Goal: Transaction & Acquisition: Purchase product/service

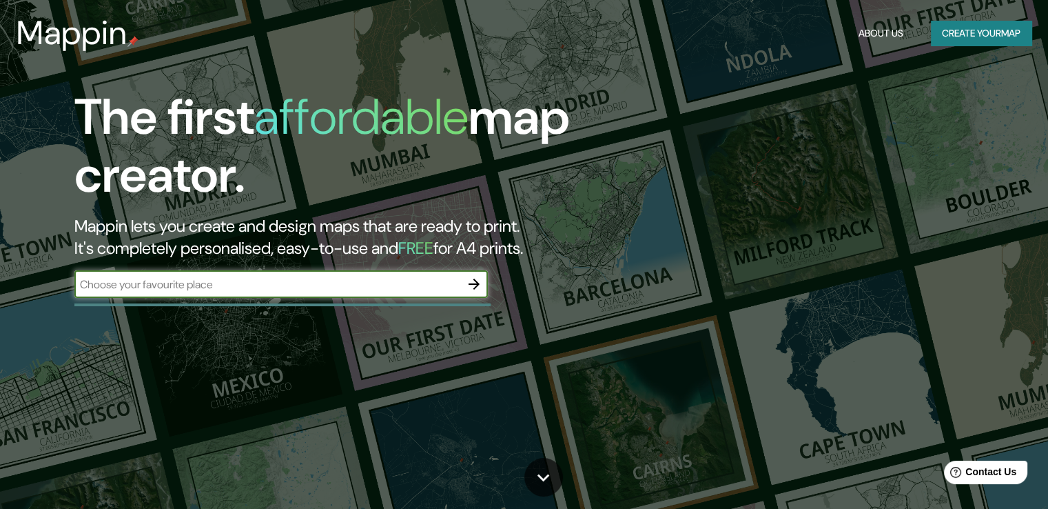
click at [360, 285] on input "text" at bounding box center [267, 284] width 386 height 16
click at [369, 290] on input "text" at bounding box center [267, 284] width 386 height 16
type input "[GEOGRAPHIC_DATA]"
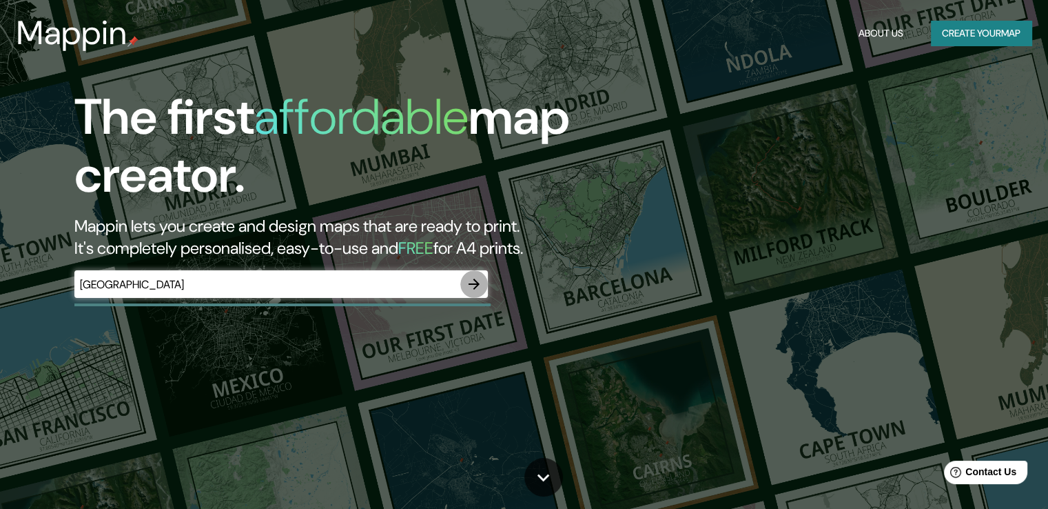
click at [482, 278] on icon "button" at bounding box center [474, 284] width 17 height 17
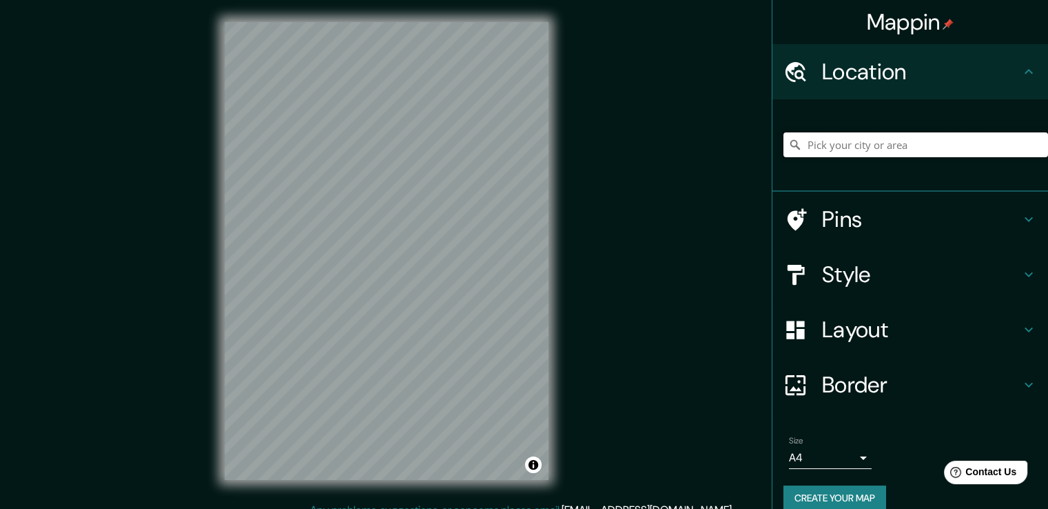
click at [884, 145] on input "Pick your city or area" at bounding box center [916, 144] width 265 height 25
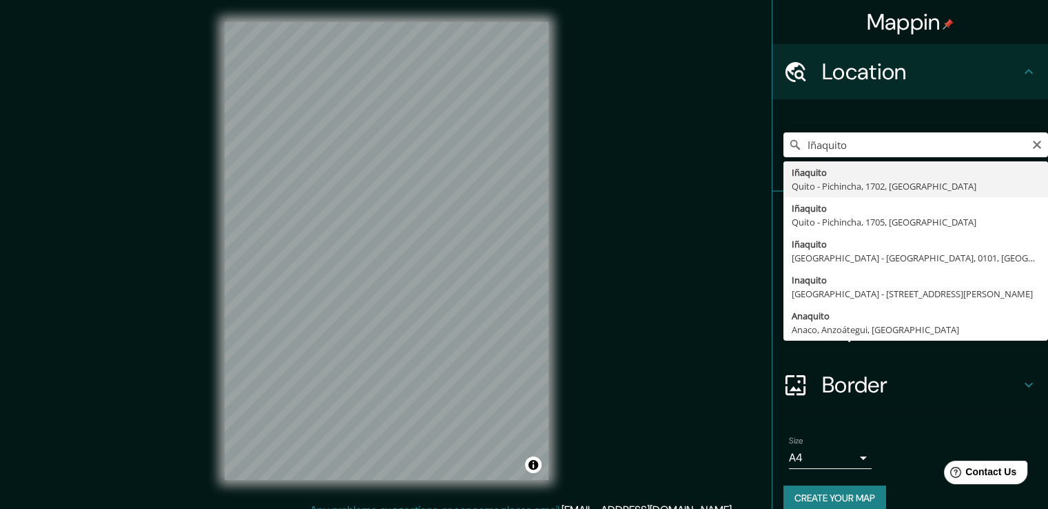
type input "Iñaquito, [GEOGRAPHIC_DATA] - [GEOGRAPHIC_DATA], 1702, [GEOGRAPHIC_DATA]"
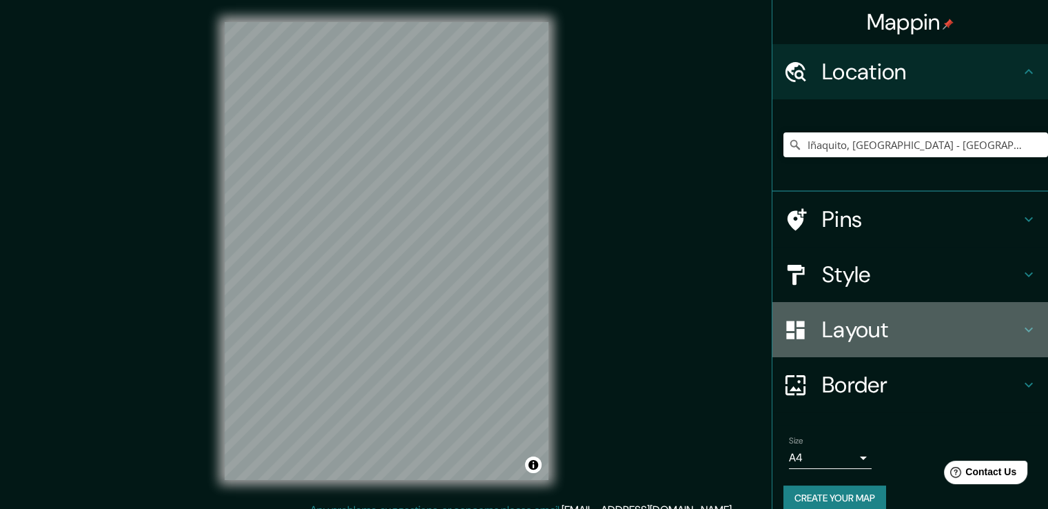
click at [852, 330] on h4 "Layout" at bounding box center [921, 330] width 198 height 28
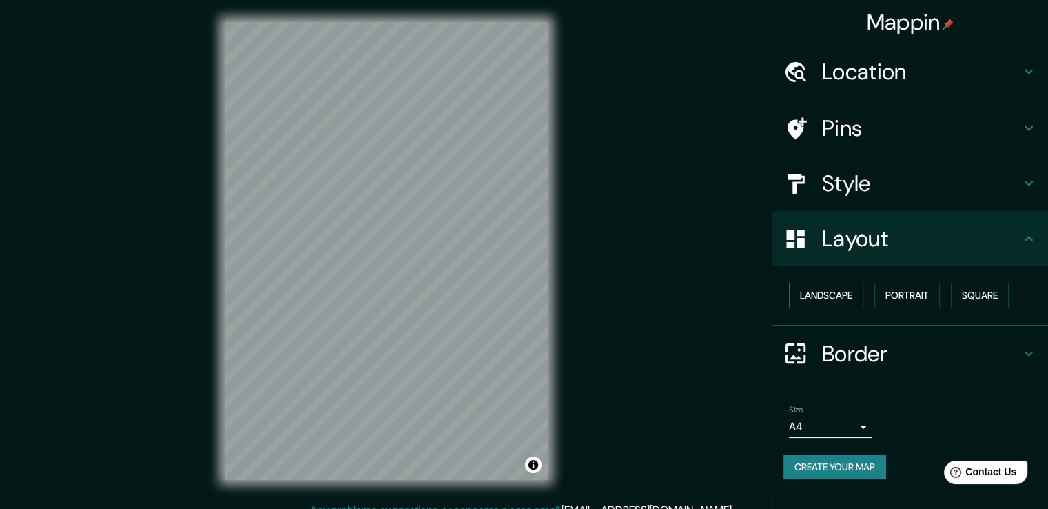
click at [835, 296] on button "Landscape" at bounding box center [826, 296] width 74 height 26
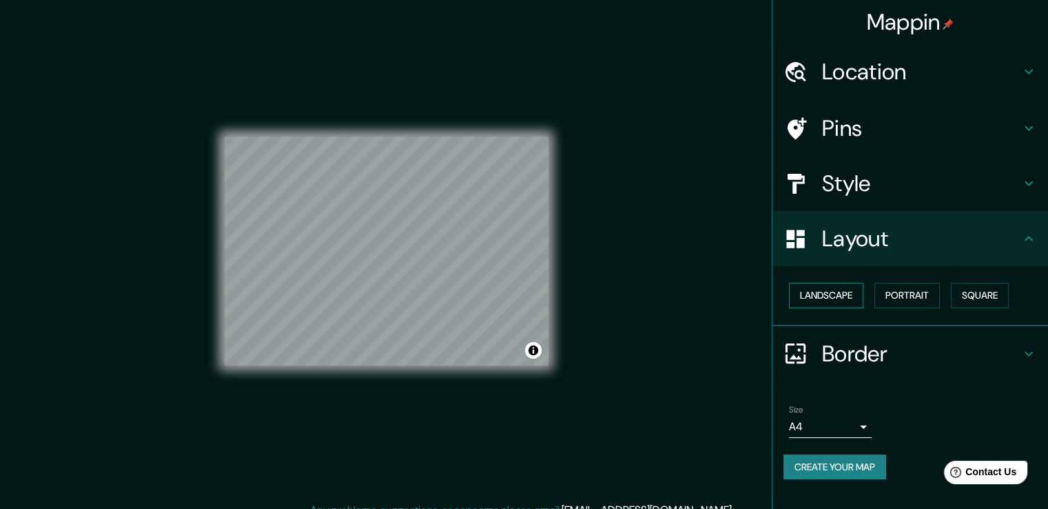
click at [830, 294] on button "Landscape" at bounding box center [826, 296] width 74 height 26
click at [913, 298] on button "Portrait" at bounding box center [907, 296] width 65 height 26
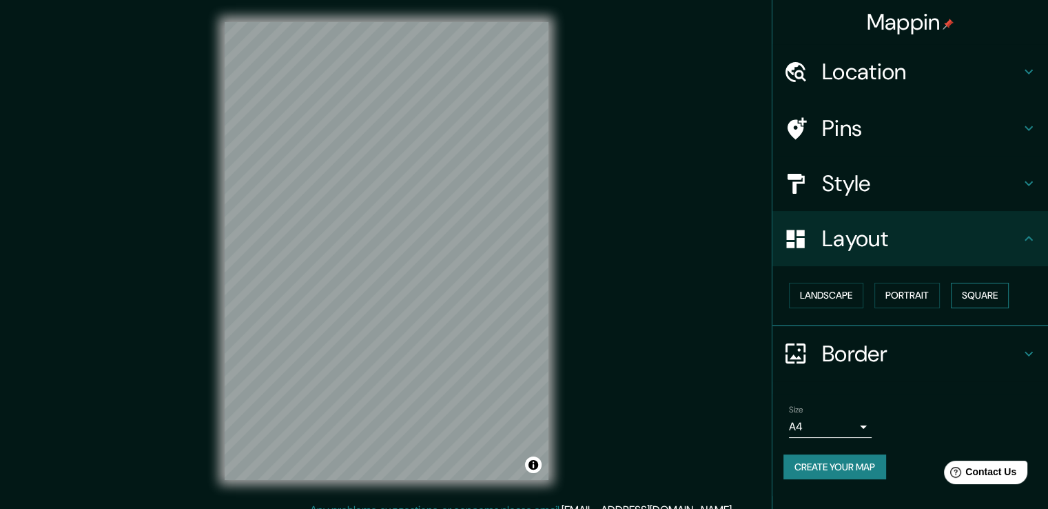
click at [973, 296] on button "Square" at bounding box center [980, 296] width 58 height 26
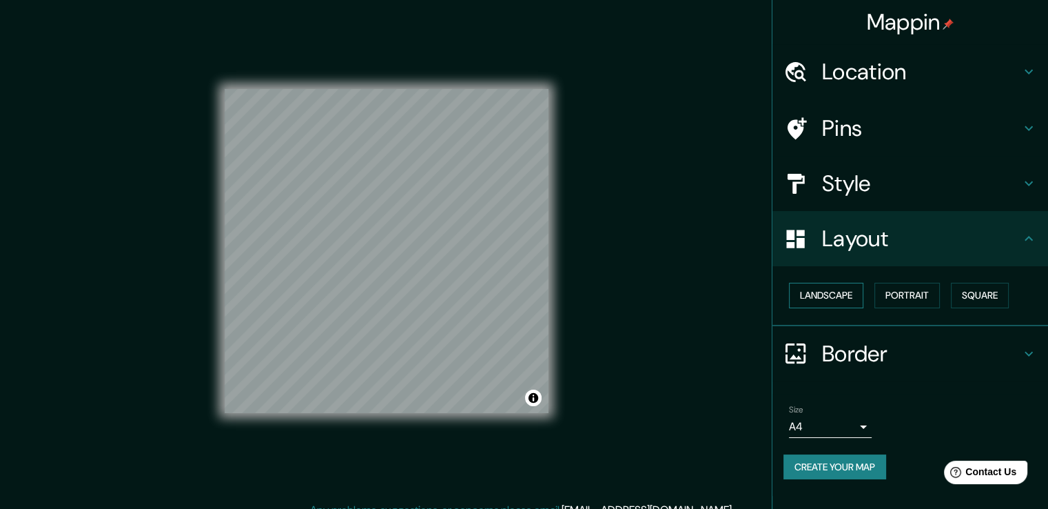
click at [835, 293] on button "Landscape" at bounding box center [826, 296] width 74 height 26
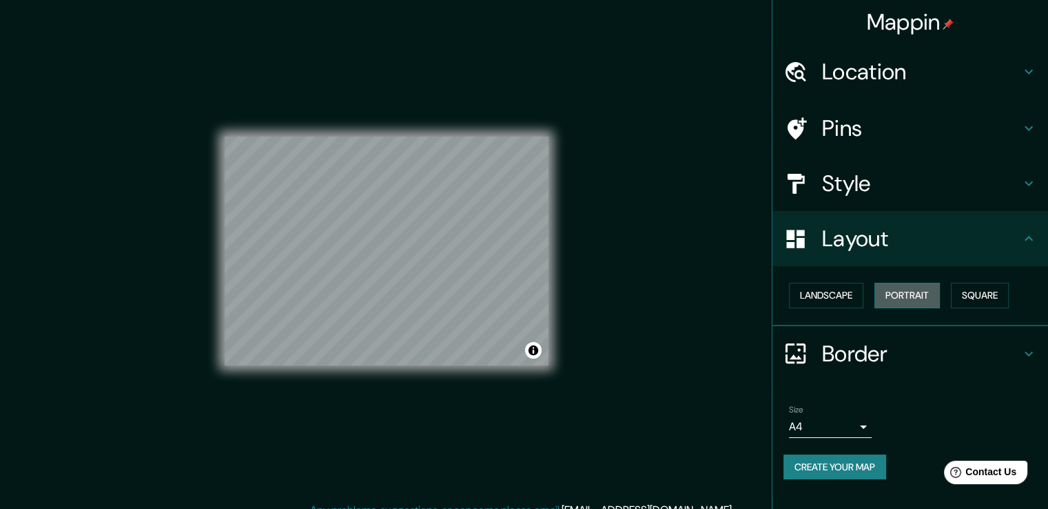
click at [906, 293] on button "Portrait" at bounding box center [907, 296] width 65 height 26
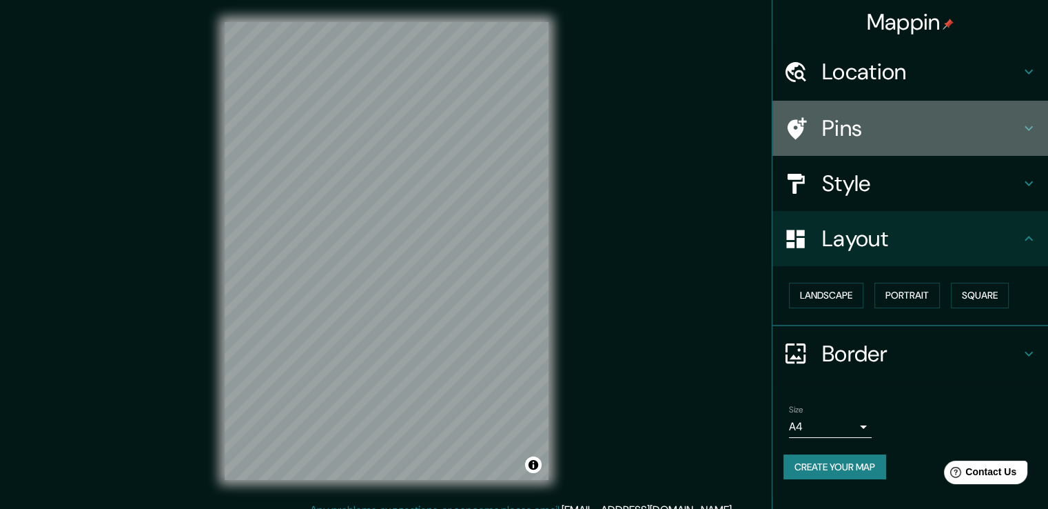
click at [851, 152] on div "Pins" at bounding box center [911, 128] width 276 height 55
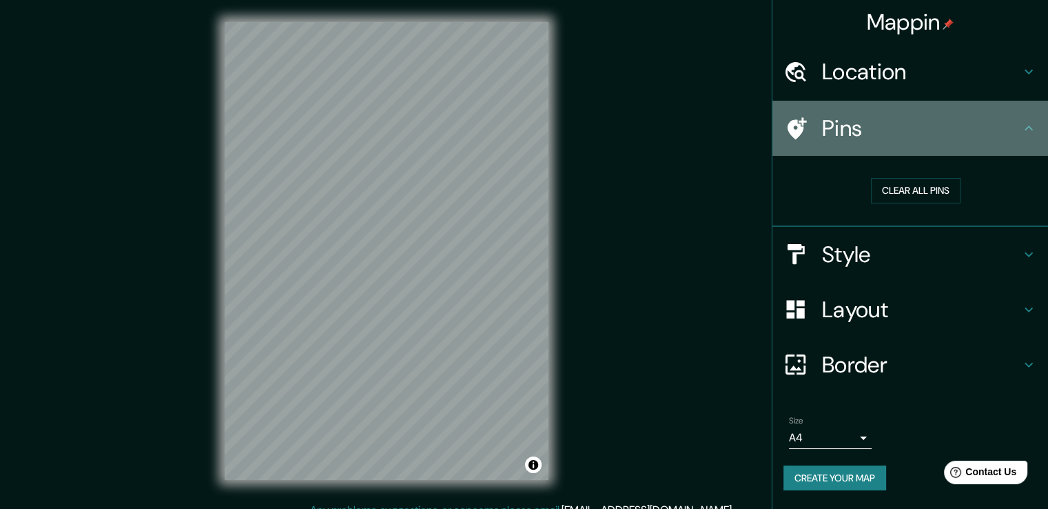
click at [881, 103] on div "Pins" at bounding box center [911, 128] width 276 height 55
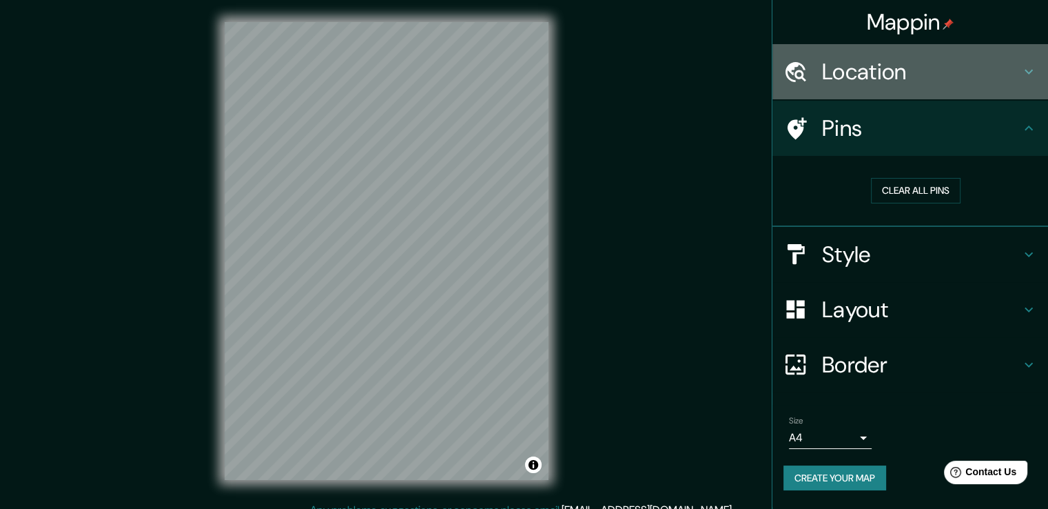
click at [868, 55] on div "Location" at bounding box center [911, 71] width 276 height 55
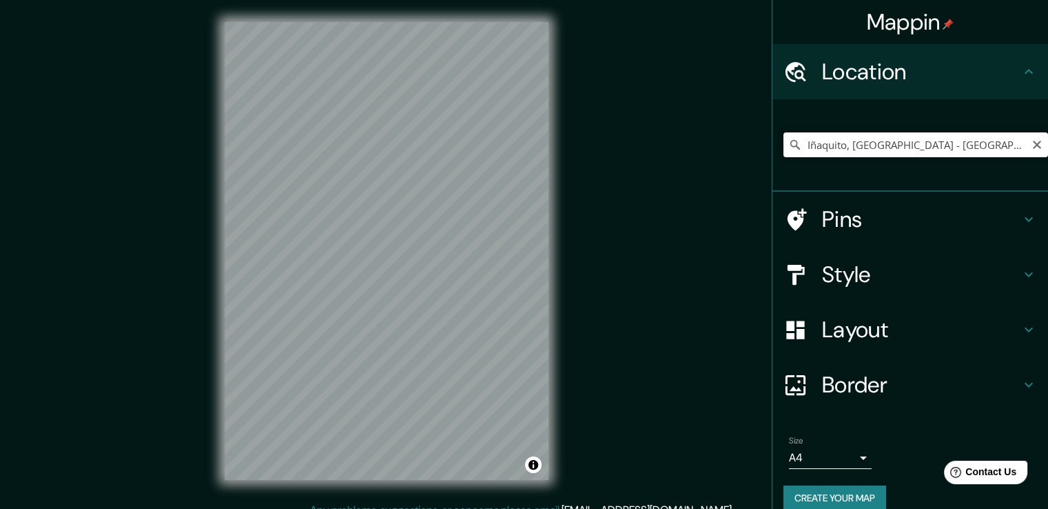
click at [880, 144] on input "Iñaquito, [GEOGRAPHIC_DATA] - [GEOGRAPHIC_DATA], 1702, [GEOGRAPHIC_DATA]" at bounding box center [916, 144] width 265 height 25
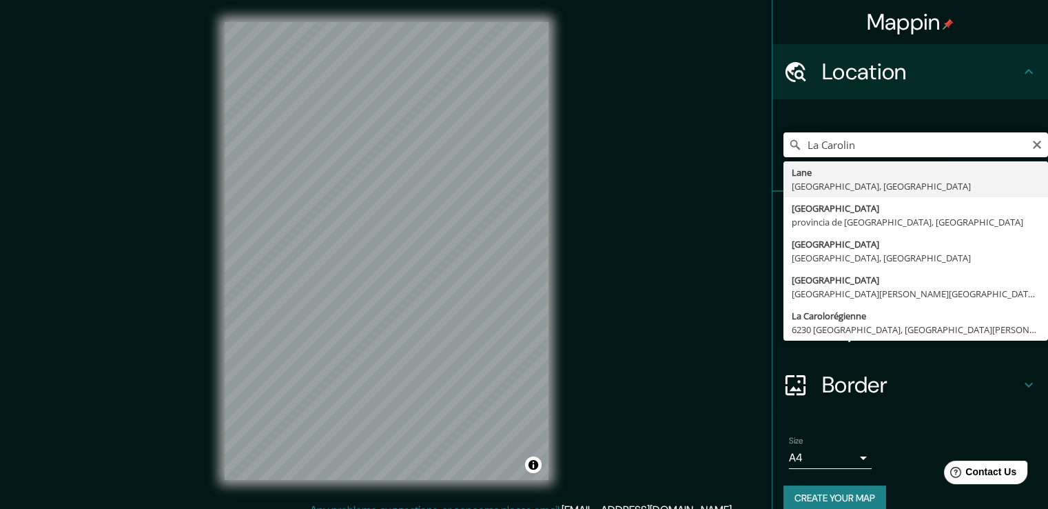
type input "[GEOGRAPHIC_DATA]"
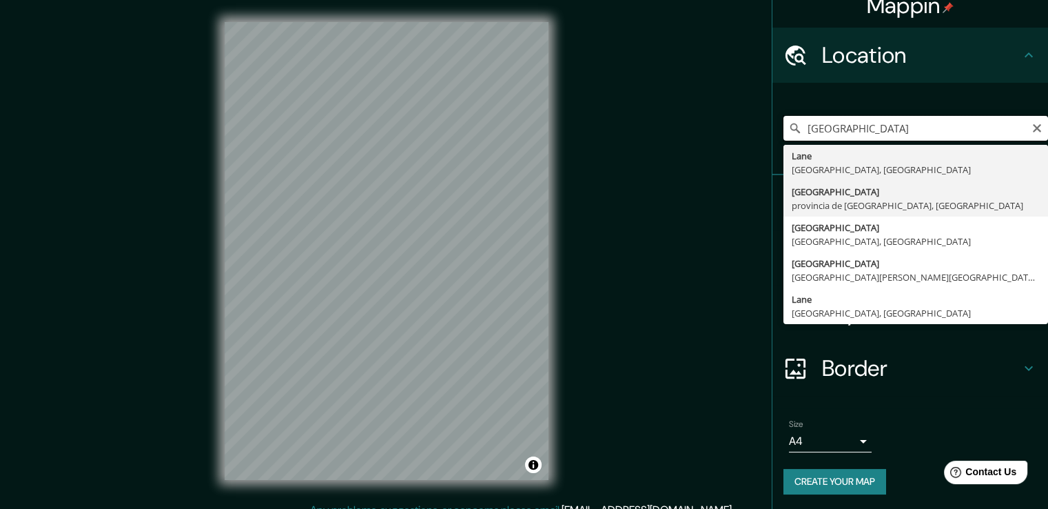
scroll to position [17, 0]
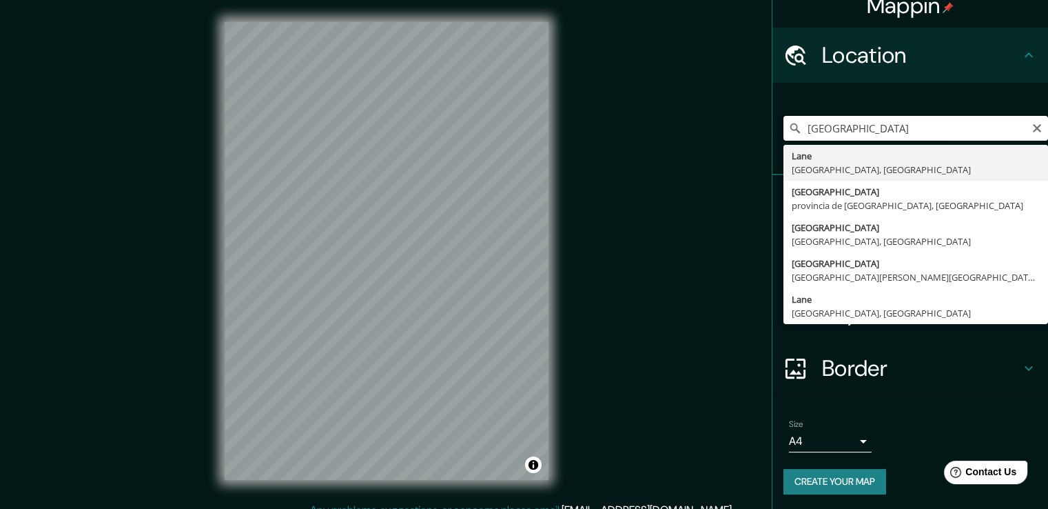
drag, startPoint x: 904, startPoint y: 120, endPoint x: 717, endPoint y: 139, distance: 187.7
click at [717, 139] on div "Mappin Location [GEOGRAPHIC_DATA][PERSON_NAME] [GEOGRAPHIC_DATA], [GEOGRAPHIC_D…" at bounding box center [524, 262] width 1048 height 524
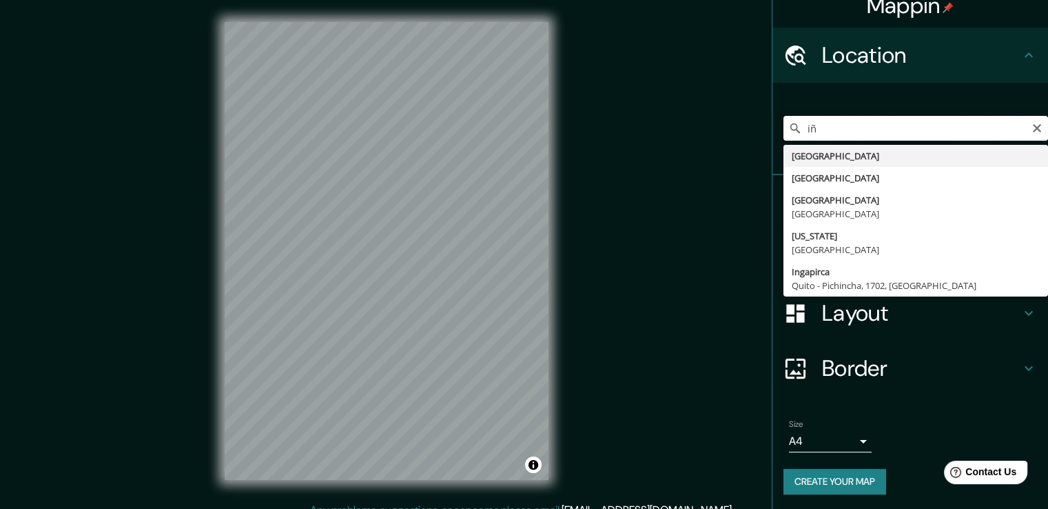
type input "i"
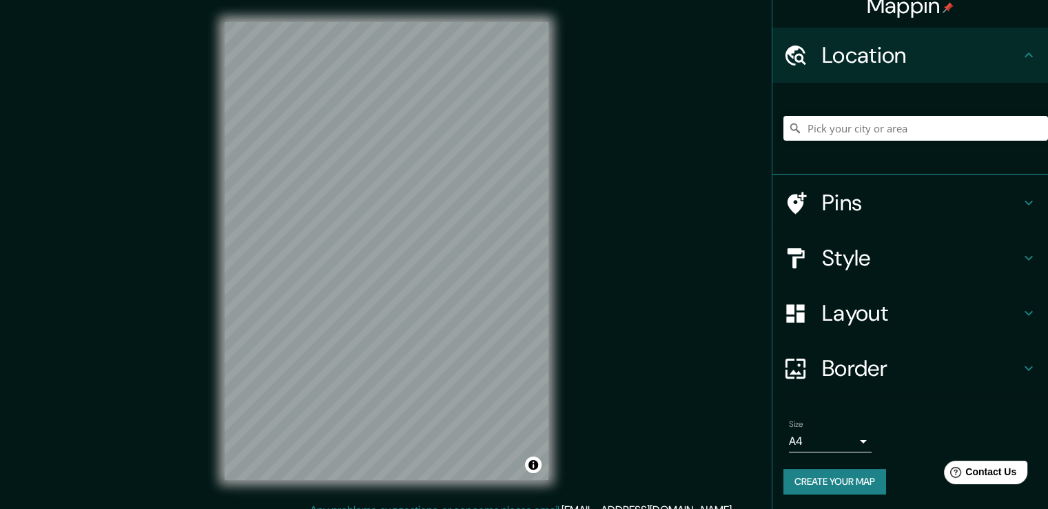
click at [617, 341] on div "Mappin Location Pins Style Layout Border Choose a border. Hint : you can make l…" at bounding box center [524, 262] width 1048 height 524
click at [615, 341] on div "Mappin Location Pins Style Layout Border Choose a border. Hint : you can make l…" at bounding box center [524, 262] width 1048 height 524
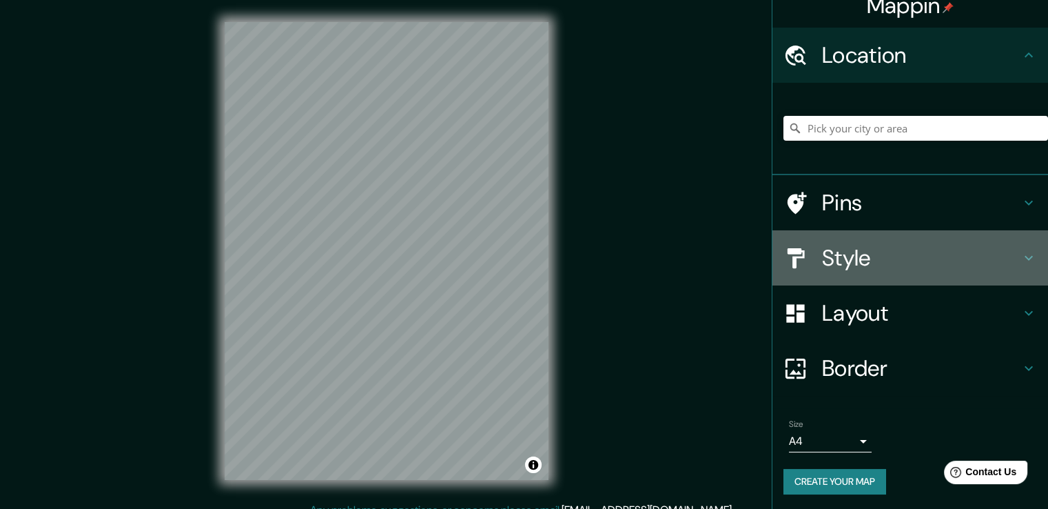
click at [853, 251] on h4 "Style" at bounding box center [921, 258] width 198 height 28
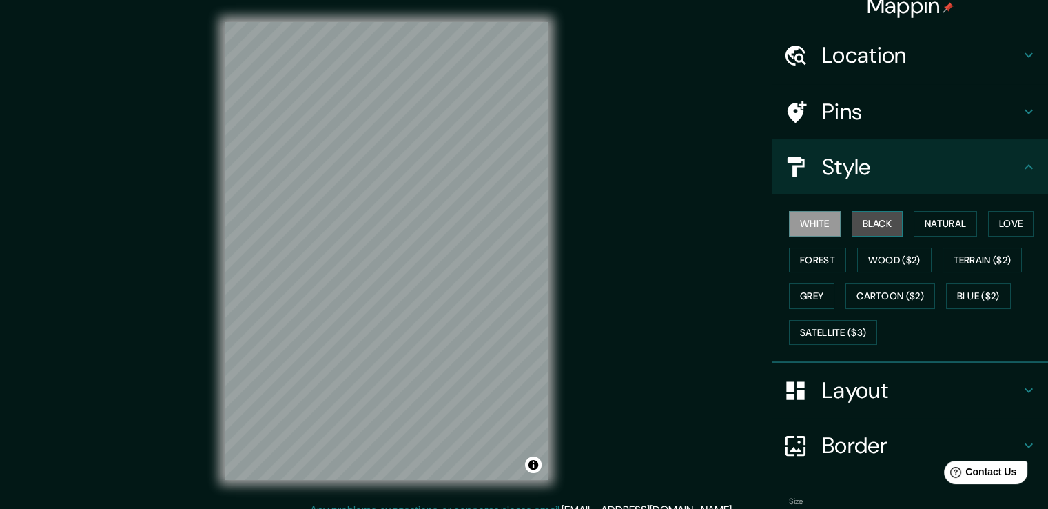
click at [867, 225] on button "Black" at bounding box center [878, 224] width 52 height 26
click at [934, 227] on button "Natural" at bounding box center [945, 224] width 63 height 26
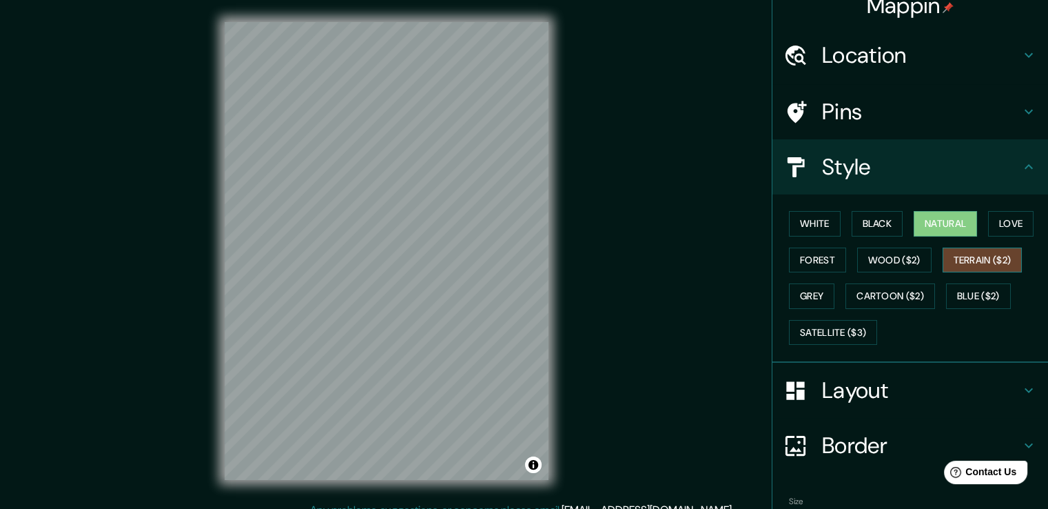
click at [943, 257] on button "Terrain ($2)" at bounding box center [983, 260] width 80 height 26
click at [839, 326] on button "Satellite ($3)" at bounding box center [833, 333] width 88 height 26
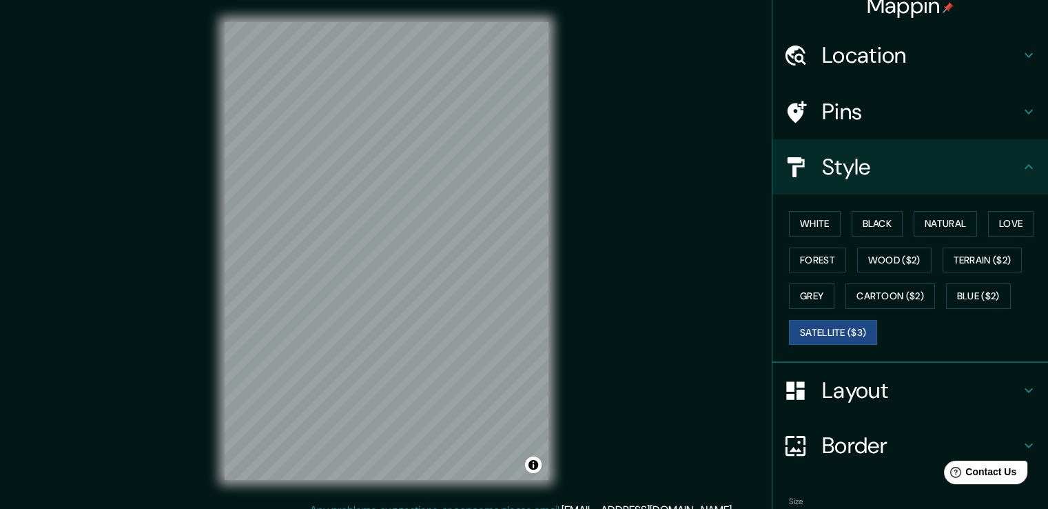
click at [551, 451] on div "© Mapbox © OpenStreetMap Improve this map © Maxar" at bounding box center [387, 251] width 368 height 502
click at [855, 51] on h4 "Location" at bounding box center [921, 55] width 198 height 28
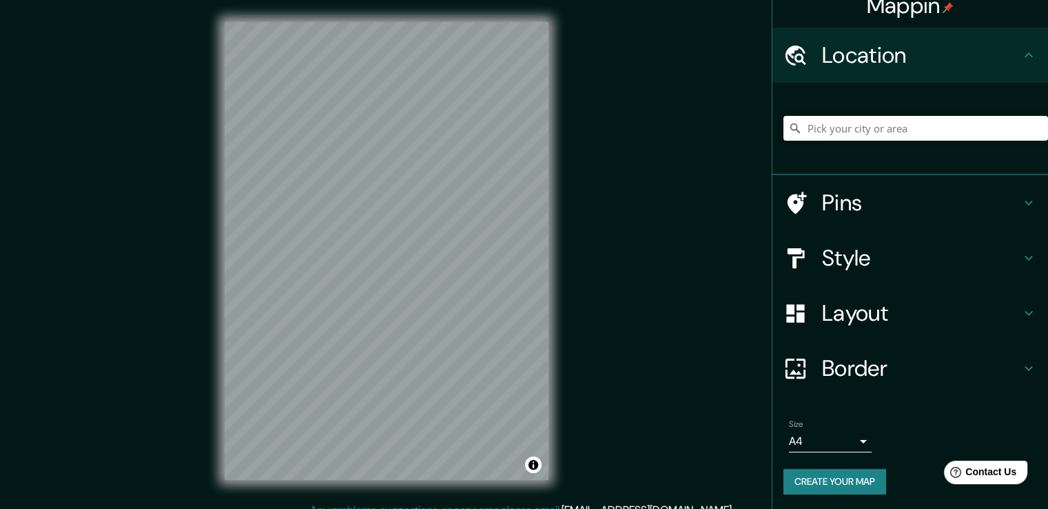
click at [868, 121] on input "Pick your city or area" at bounding box center [916, 128] width 265 height 25
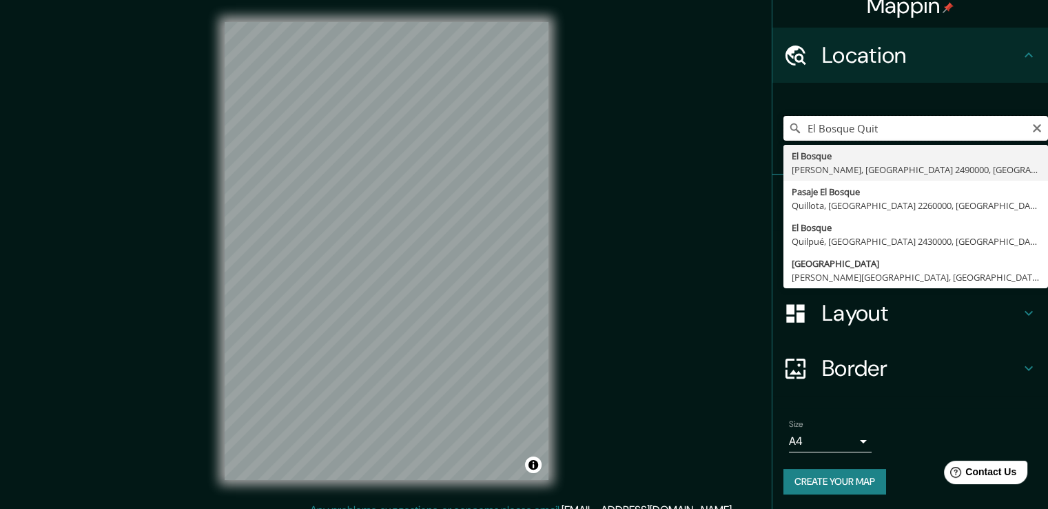
type input "El Bosque Quito"
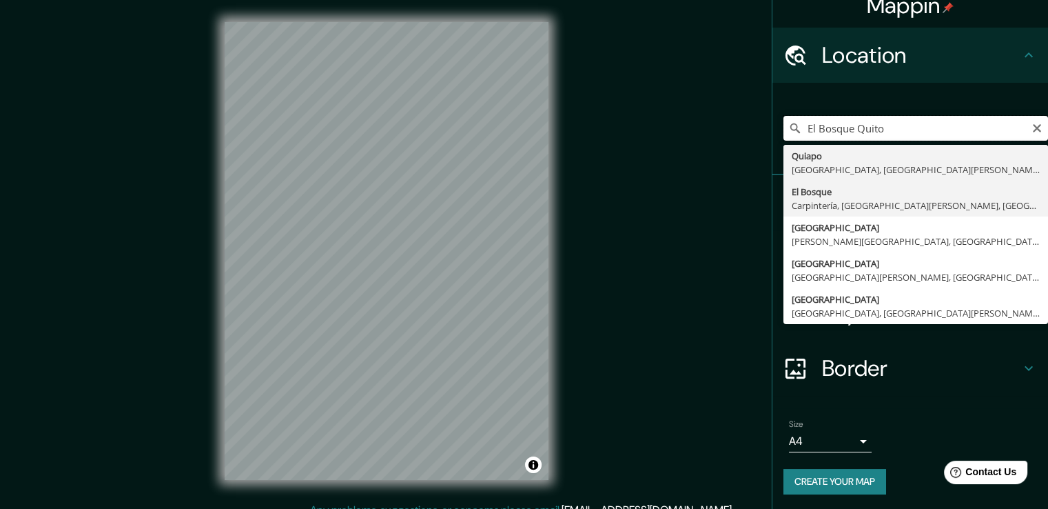
scroll to position [18, 0]
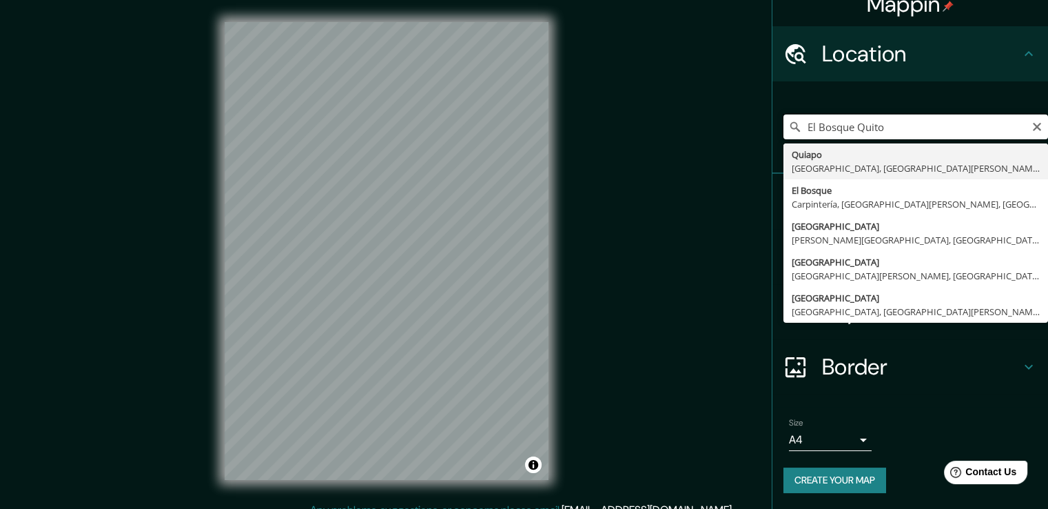
drag, startPoint x: 893, startPoint y: 120, endPoint x: 722, endPoint y: 137, distance: 172.5
click at [722, 137] on div "Mappin Location [GEOGRAPHIC_DATA] [GEOGRAPHIC_DATA] [GEOGRAPHIC_DATA] [GEOGRAPH…" at bounding box center [524, 262] width 1048 height 524
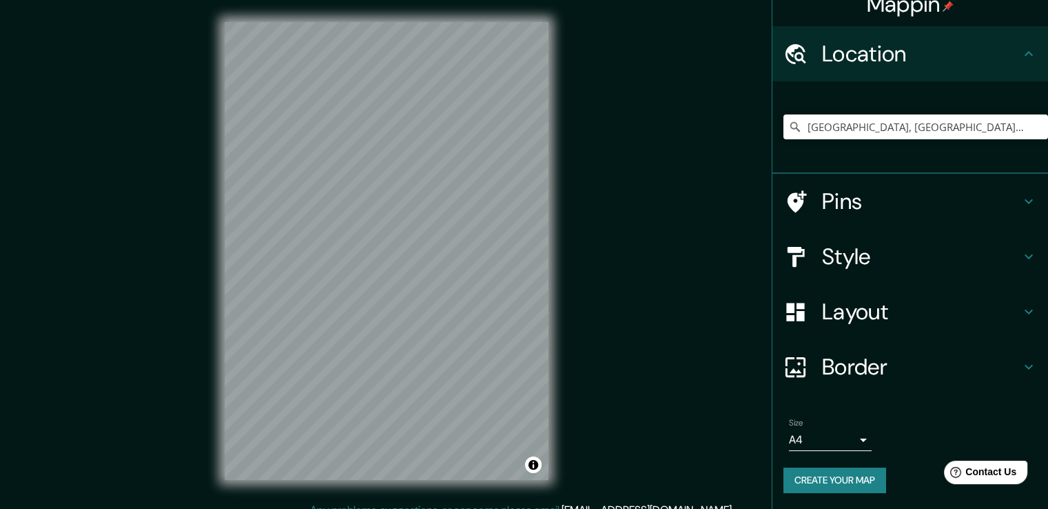
click at [613, 103] on div "Mappin Location [GEOGRAPHIC_DATA], [GEOGRAPHIC_DATA], [GEOGRAPHIC_DATA] Pins St…" at bounding box center [524, 262] width 1048 height 524
click at [919, 234] on div "Style" at bounding box center [911, 256] width 276 height 55
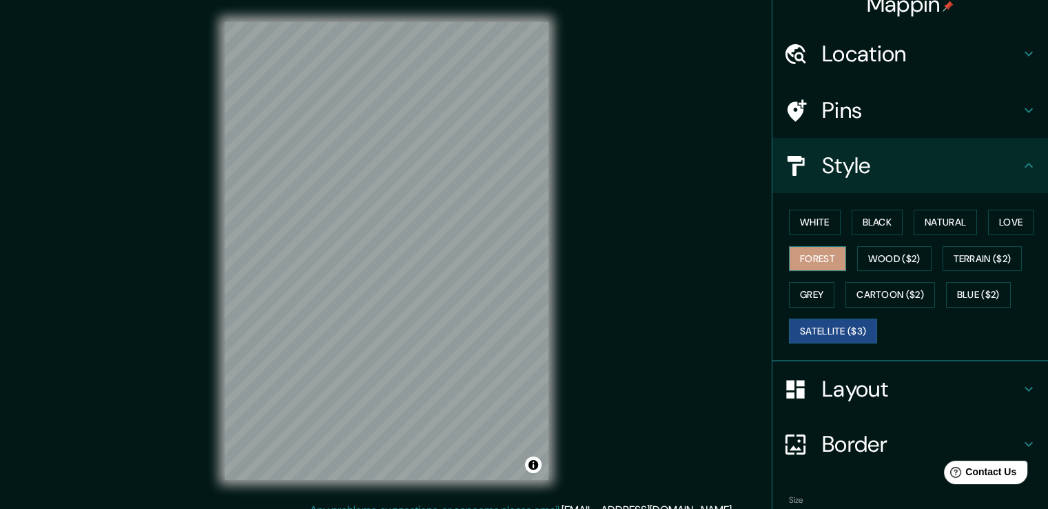
click at [805, 261] on button "Forest" at bounding box center [817, 259] width 57 height 26
click at [995, 224] on button "Love" at bounding box center [1010, 223] width 45 height 26
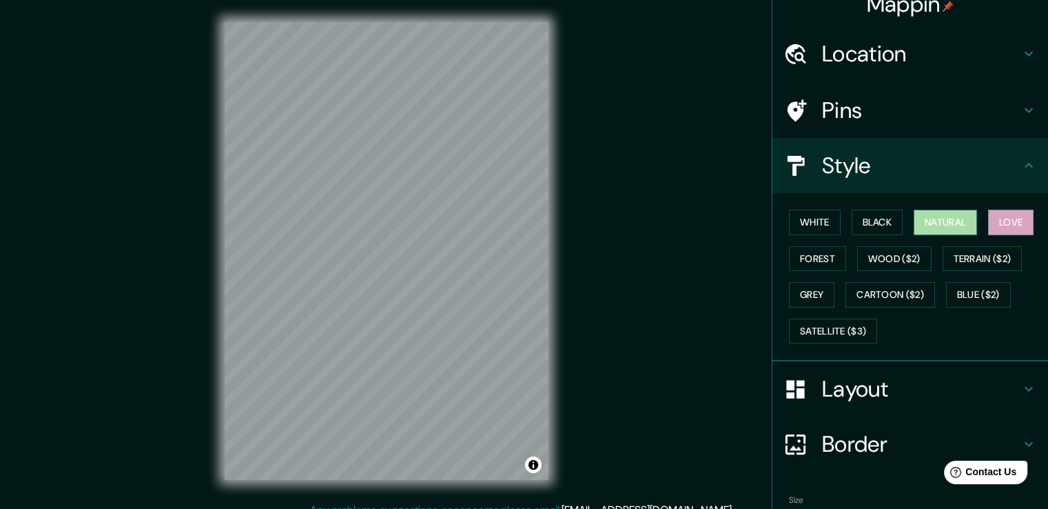
click at [915, 227] on button "Natural" at bounding box center [945, 223] width 63 height 26
click at [803, 252] on button "Forest" at bounding box center [817, 259] width 57 height 26
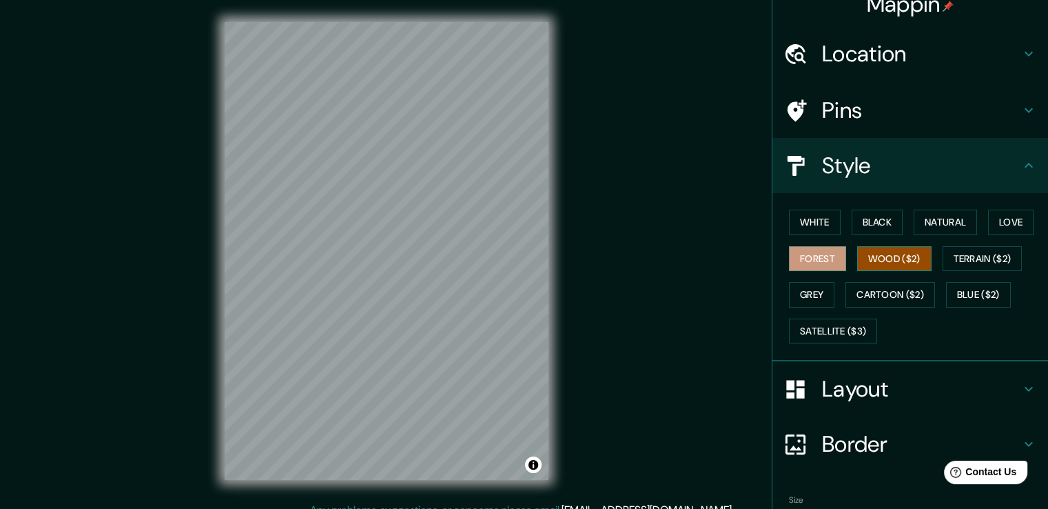
click at [880, 263] on button "Wood ($2)" at bounding box center [894, 259] width 74 height 26
click at [959, 256] on button "Terrain ($2)" at bounding box center [983, 259] width 80 height 26
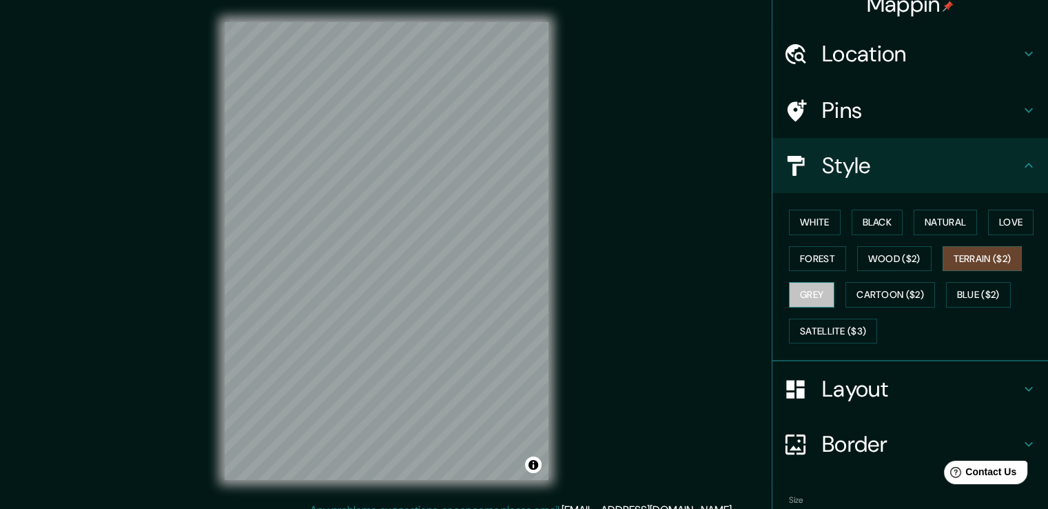
click at [816, 294] on button "Grey" at bounding box center [811, 295] width 45 height 26
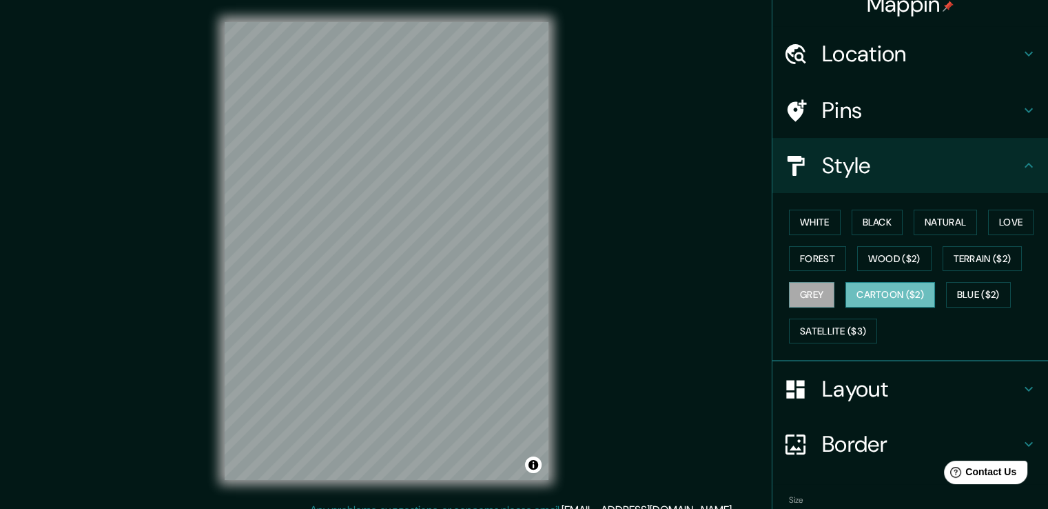
click at [876, 294] on button "Cartoon ($2)" at bounding box center [891, 295] width 90 height 26
click at [975, 289] on button "Blue ($2)" at bounding box center [978, 295] width 65 height 26
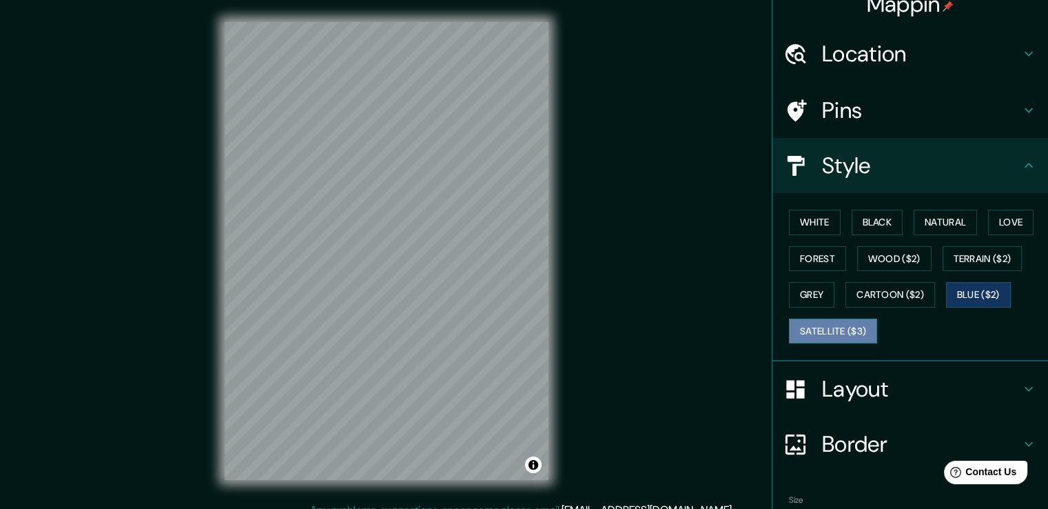
click at [844, 328] on button "Satellite ($3)" at bounding box center [833, 331] width 88 height 26
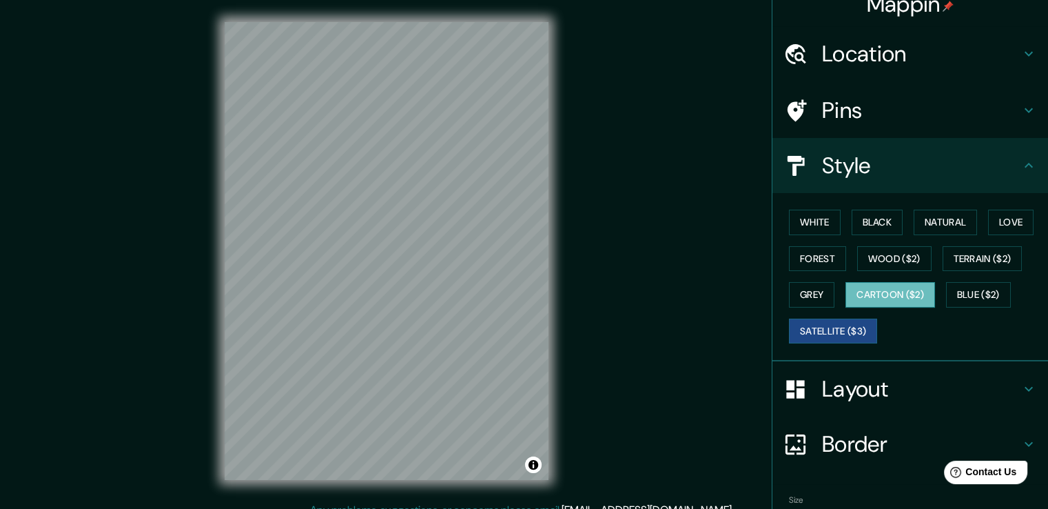
click at [899, 289] on button "Cartoon ($2)" at bounding box center [891, 295] width 90 height 26
click at [806, 258] on button "Forest" at bounding box center [817, 259] width 57 height 26
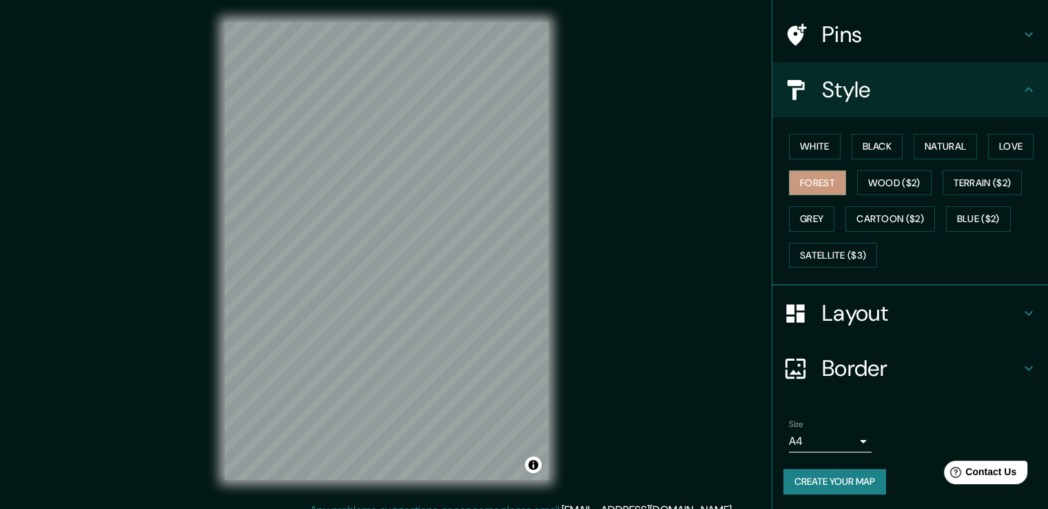
scroll to position [15, 0]
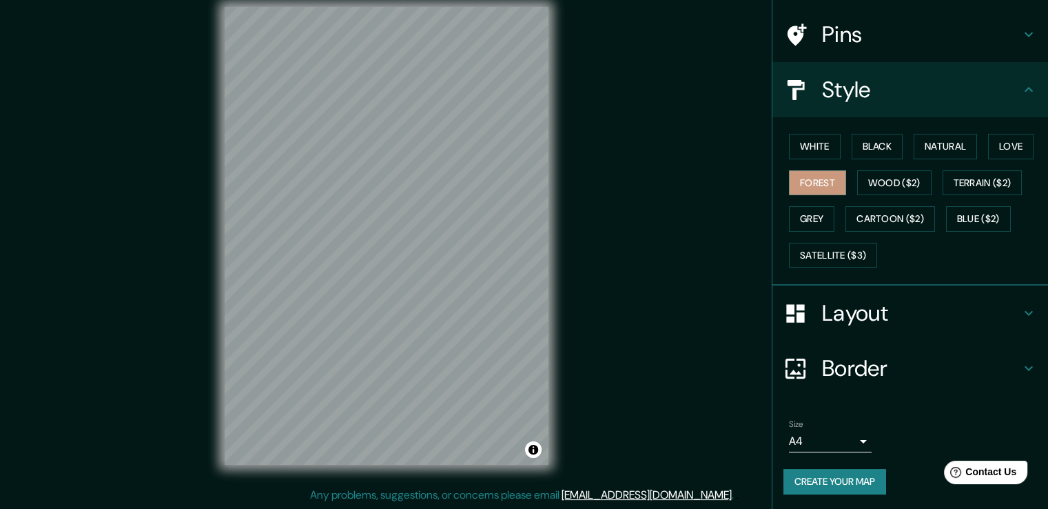
click at [912, 369] on h4 "Border" at bounding box center [921, 368] width 198 height 28
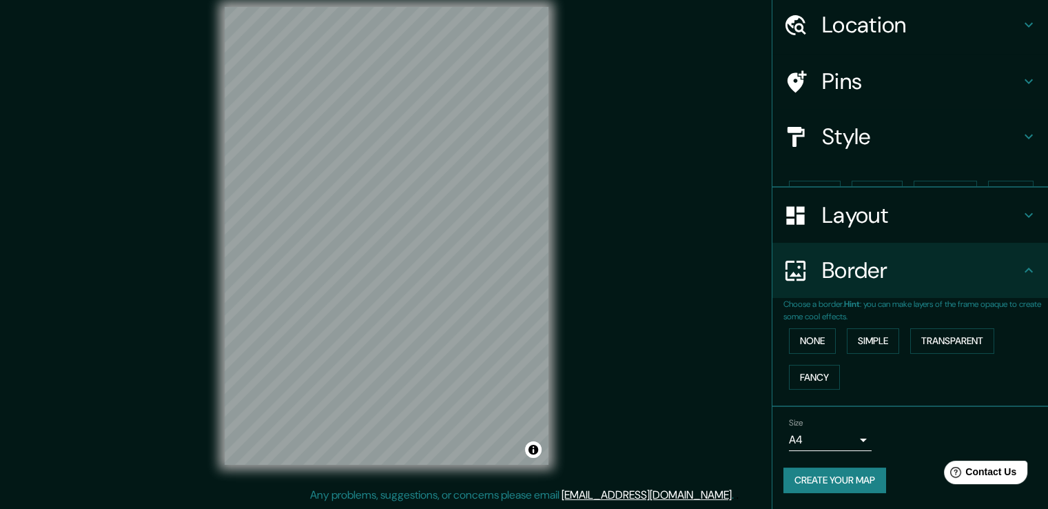
scroll to position [23, 0]
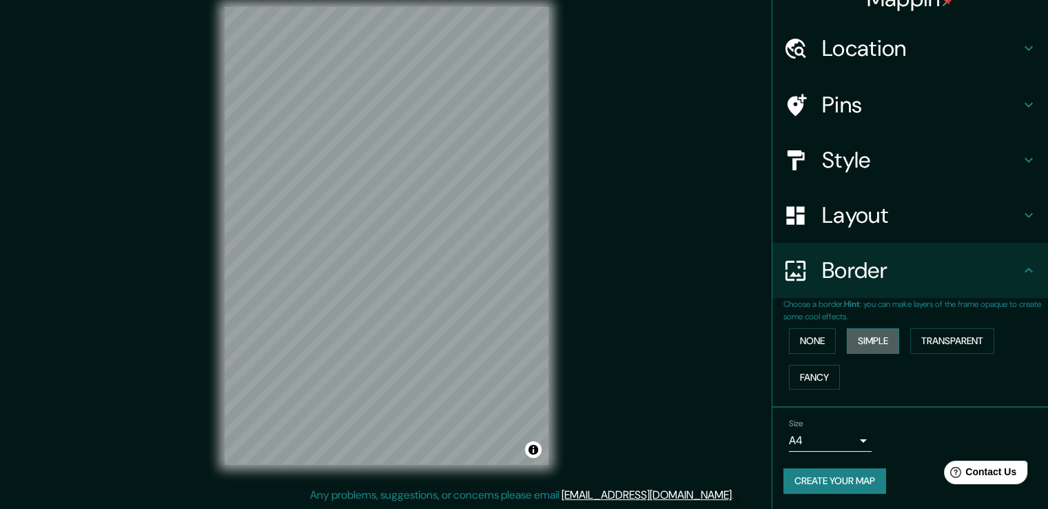
click at [852, 345] on button "Simple" at bounding box center [873, 341] width 52 height 26
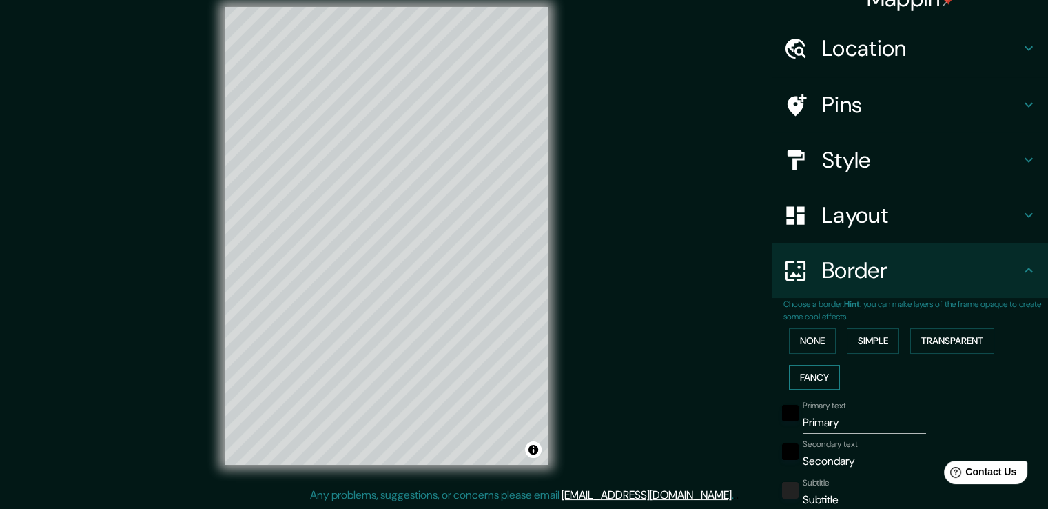
click at [811, 371] on button "Fancy" at bounding box center [814, 378] width 51 height 26
click at [790, 343] on button "None" at bounding box center [812, 341] width 47 height 26
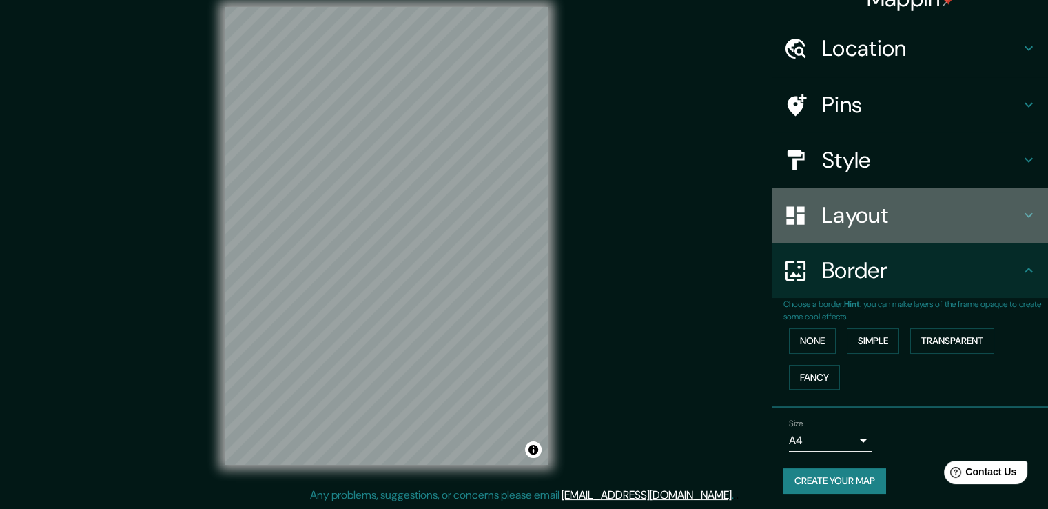
click at [828, 227] on h4 "Layout" at bounding box center [921, 215] width 198 height 28
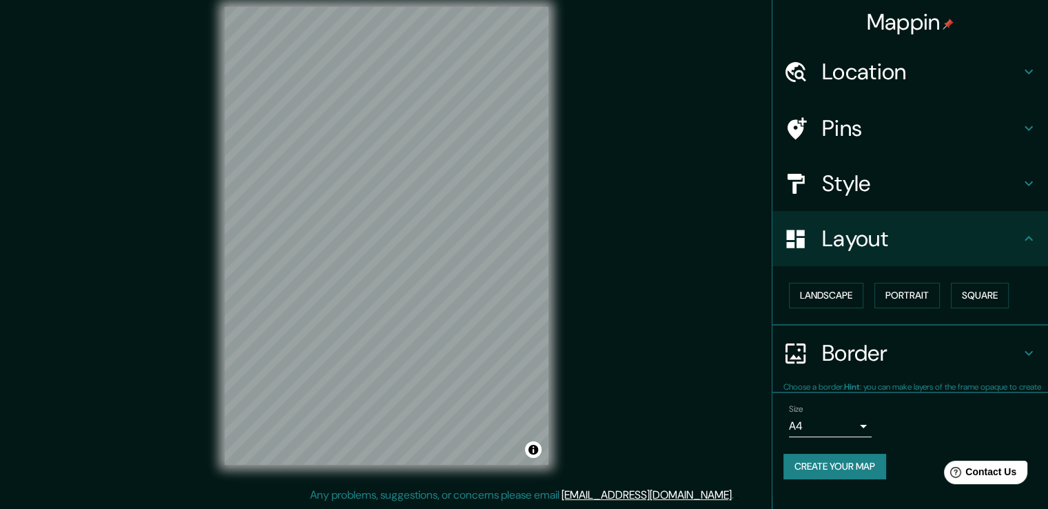
scroll to position [0, 0]
click at [888, 295] on button "Portrait" at bounding box center [907, 296] width 65 height 26
click at [962, 296] on button "Square" at bounding box center [980, 296] width 58 height 26
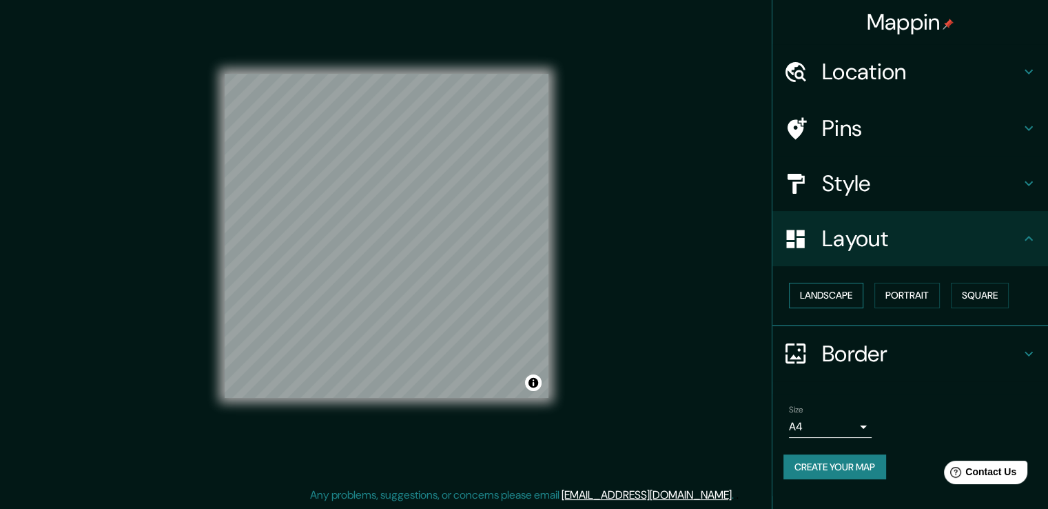
click at [837, 295] on button "Landscape" at bounding box center [826, 296] width 74 height 26
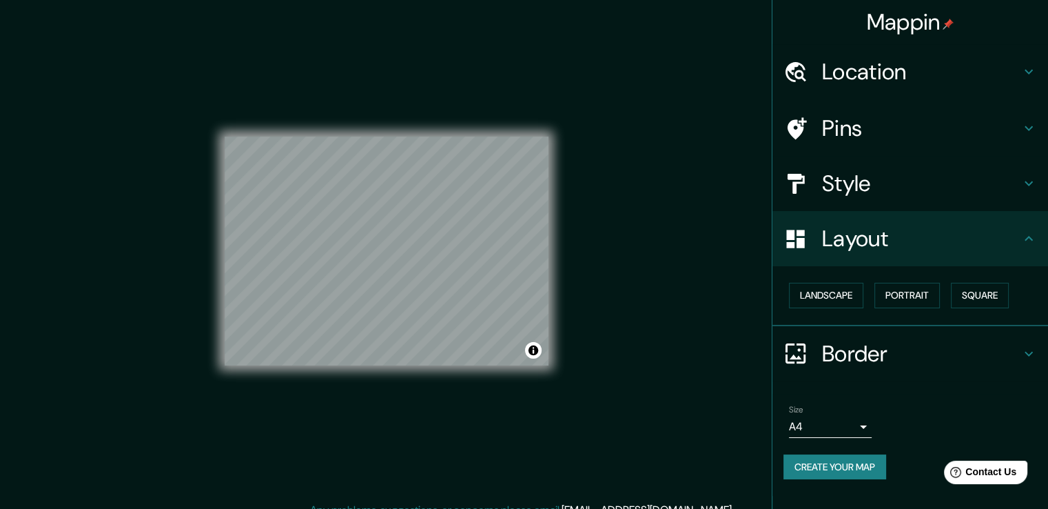
click at [711, 175] on div "Mappin Location [GEOGRAPHIC_DATA], [GEOGRAPHIC_DATA], [GEOGRAPHIC_DATA] Pins St…" at bounding box center [524, 262] width 1048 height 524
click at [426, 312] on div at bounding box center [427, 315] width 11 height 11
click at [995, 183] on h4 "Style" at bounding box center [921, 184] width 198 height 28
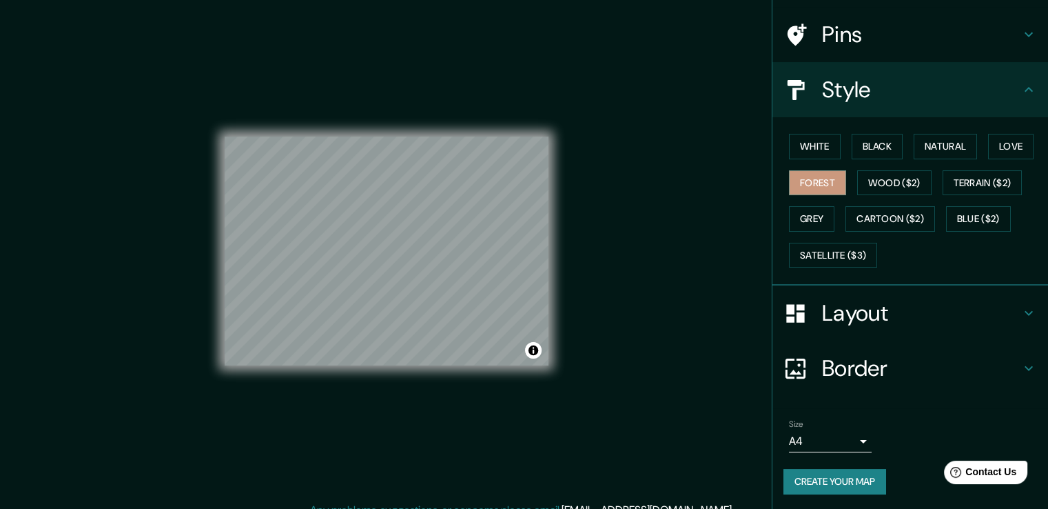
scroll to position [15, 0]
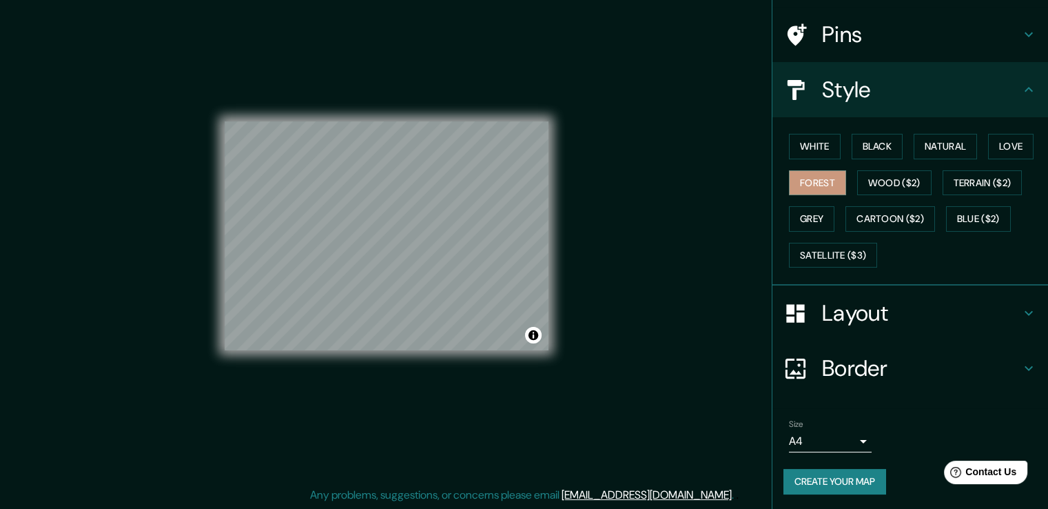
click at [846, 475] on button "Create your map" at bounding box center [835, 482] width 103 height 26
click at [838, 480] on button "Create your map" at bounding box center [835, 482] width 103 height 26
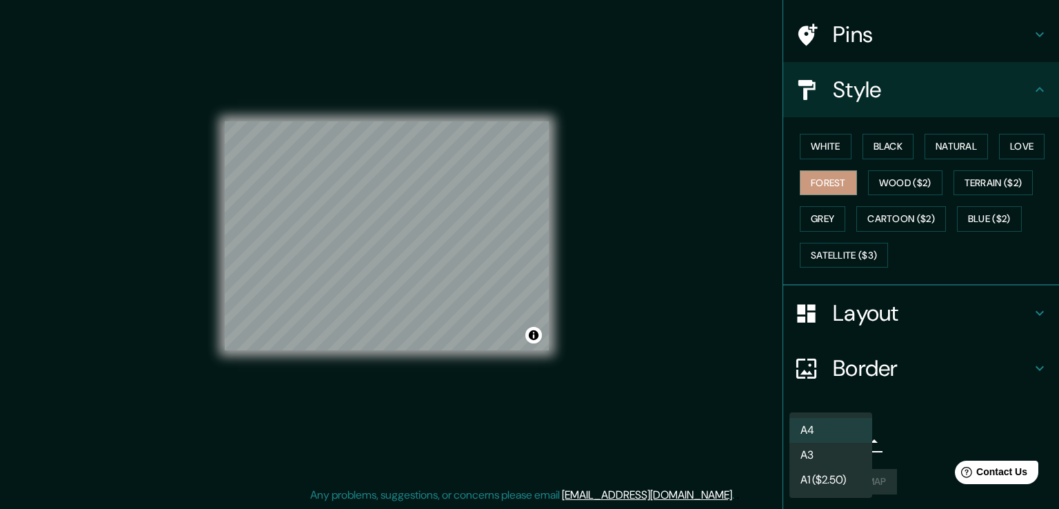
click at [850, 442] on body "Mappin Location [GEOGRAPHIC_DATA], [GEOGRAPHIC_DATA], [GEOGRAPHIC_DATA] Pins St…" at bounding box center [529, 239] width 1059 height 509
click at [918, 440] on div at bounding box center [529, 254] width 1059 height 509
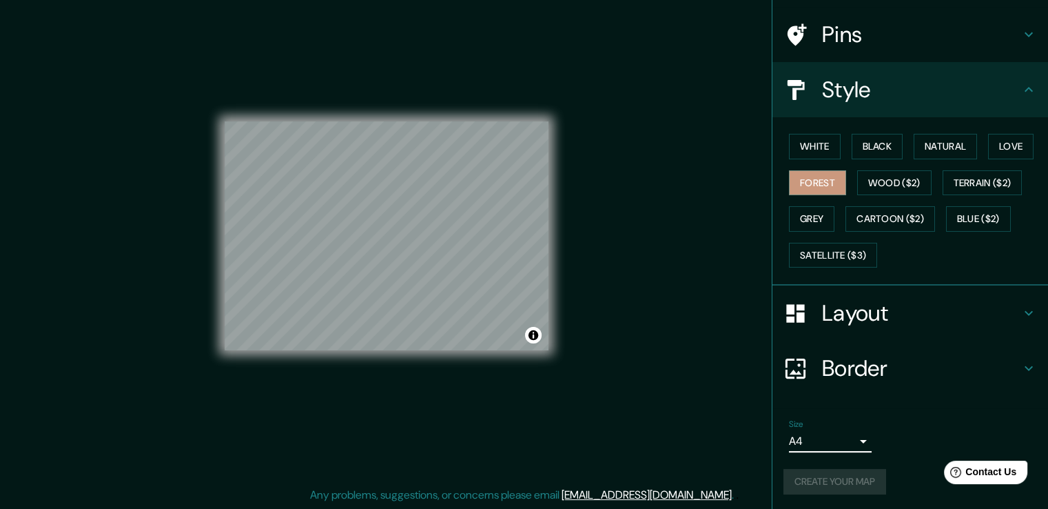
click at [848, 473] on div "Create your map" at bounding box center [911, 482] width 254 height 26
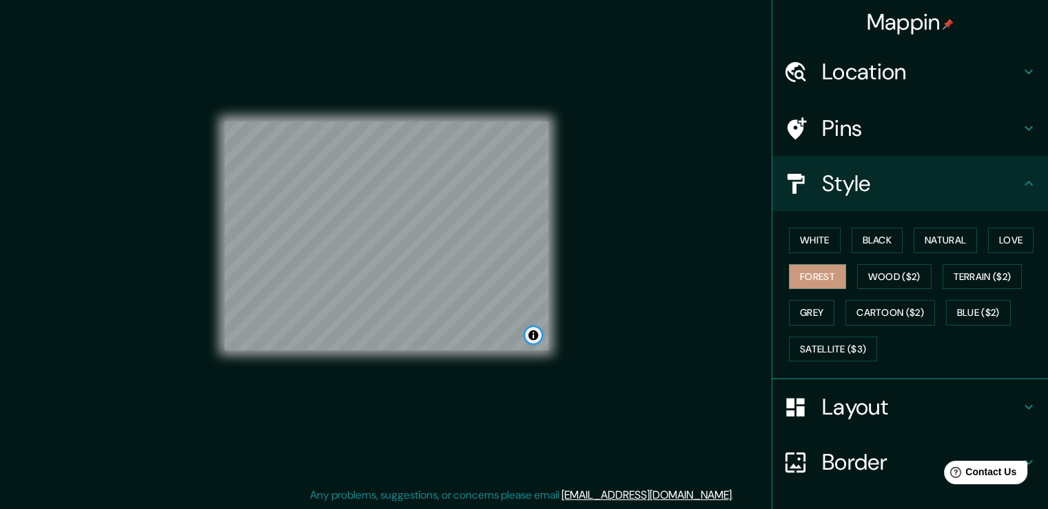
click at [535, 336] on button "Toggle attribution" at bounding box center [533, 335] width 17 height 17
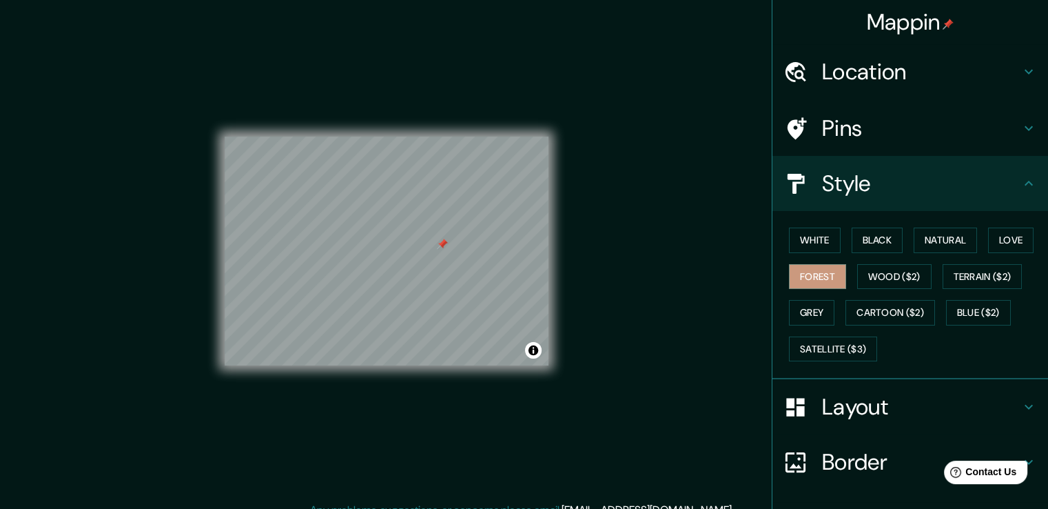
type input "[GEOGRAPHIC_DATA], [GEOGRAPHIC_DATA], EcuadorEl Bosque [GEOGRAPHIC_DATA]"
click at [438, 248] on div at bounding box center [440, 246] width 11 height 11
click at [443, 245] on div at bounding box center [441, 246] width 11 height 11
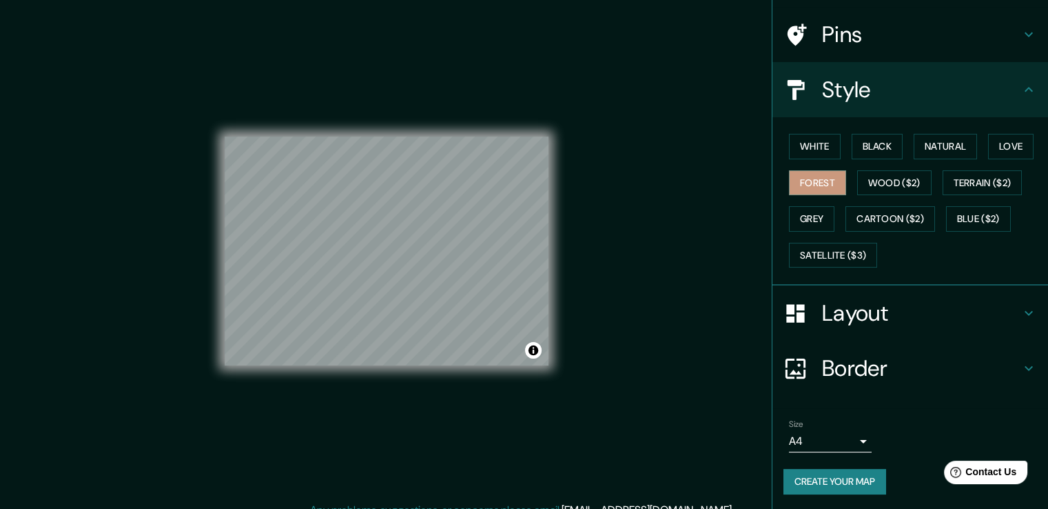
scroll to position [15, 0]
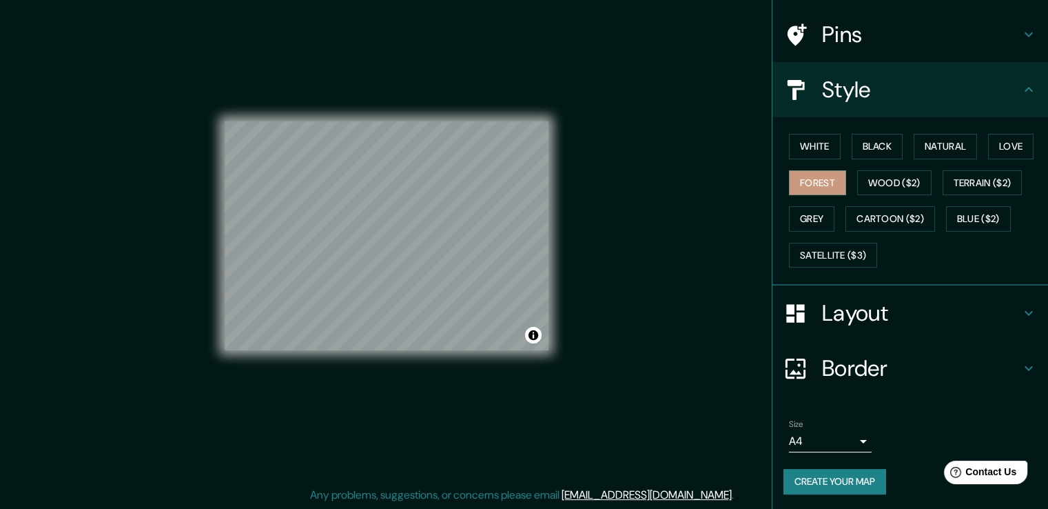
click at [840, 478] on button "Create your map" at bounding box center [835, 482] width 103 height 26
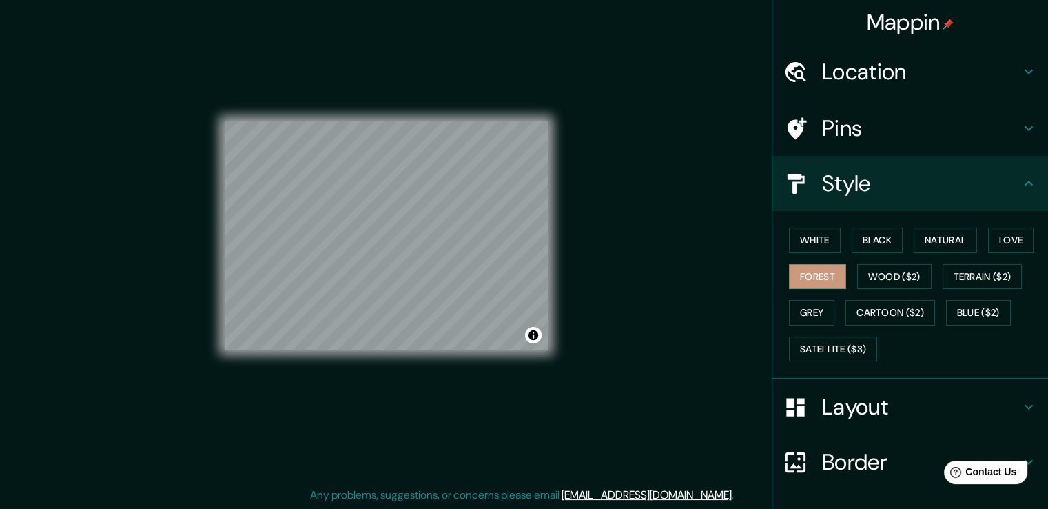
scroll to position [94, 0]
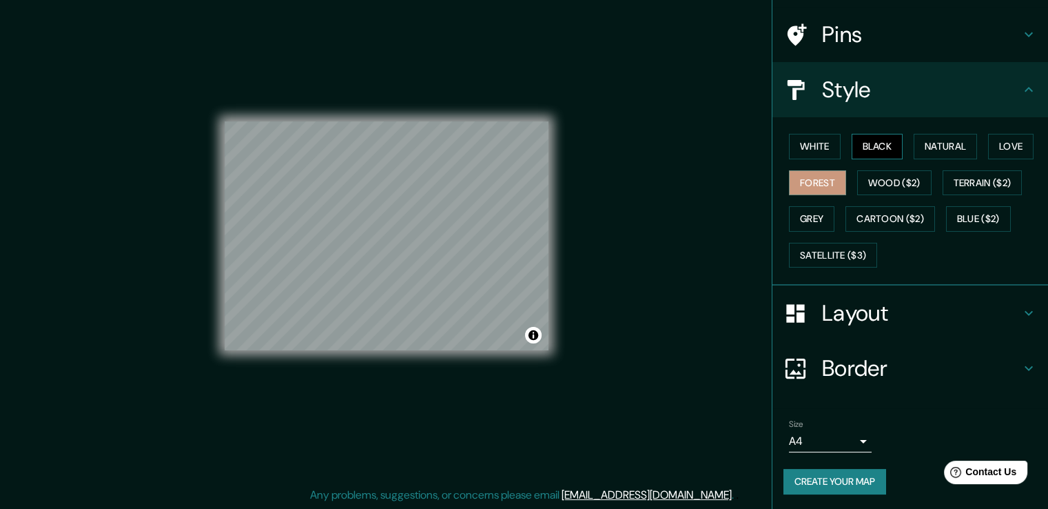
click at [873, 145] on button "Black" at bounding box center [878, 147] width 52 height 26
click at [801, 146] on button "White" at bounding box center [815, 147] width 52 height 26
click at [852, 148] on button "Black" at bounding box center [878, 147] width 52 height 26
click at [806, 438] on body "Mappin Location [GEOGRAPHIC_DATA], [GEOGRAPHIC_DATA], [GEOGRAPHIC_DATA] Bosque …" at bounding box center [524, 239] width 1048 height 509
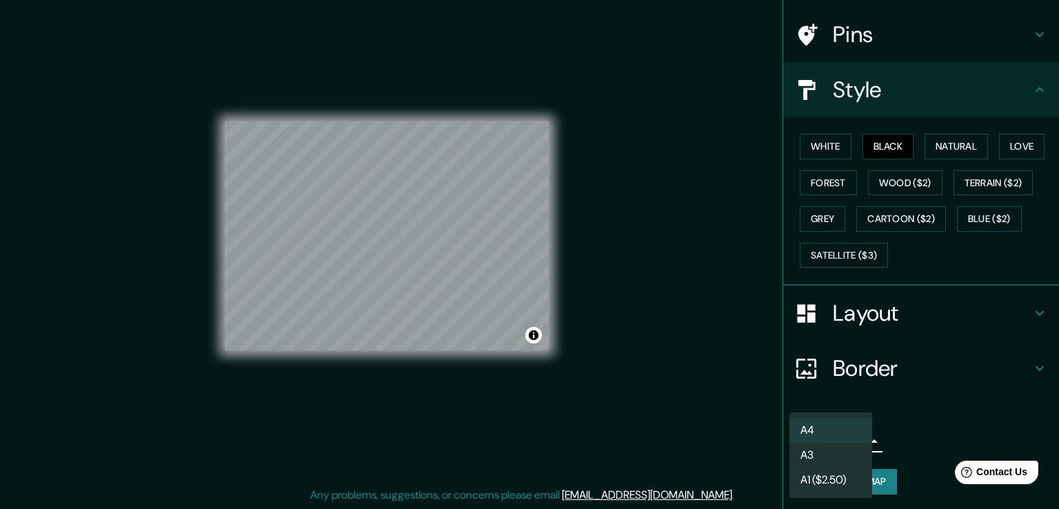
click at [822, 455] on li "A3" at bounding box center [830, 454] width 83 height 25
type input "a4"
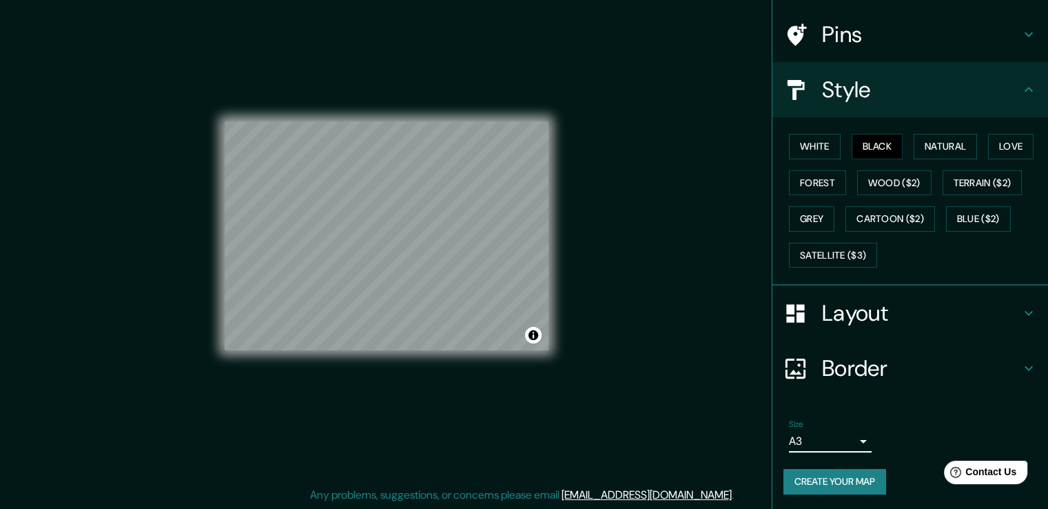
click at [855, 397] on ul "Location [GEOGRAPHIC_DATA], [GEOGRAPHIC_DATA], [GEOGRAPHIC_DATA] Bosque [GEOGRA…" at bounding box center [911, 230] width 276 height 560
click at [855, 482] on button "Create your map" at bounding box center [835, 482] width 103 height 26
click at [892, 362] on h4 "Border" at bounding box center [921, 368] width 198 height 28
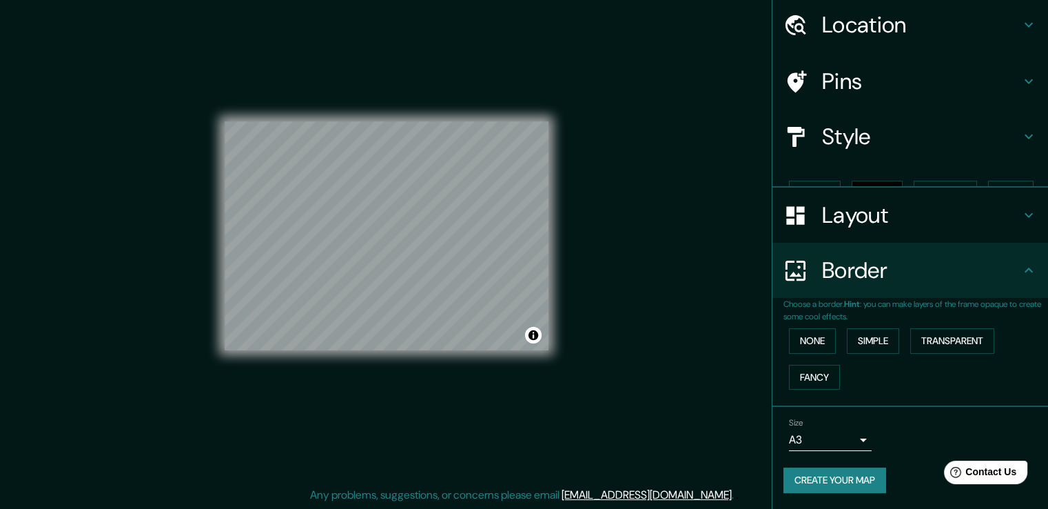
scroll to position [23, 0]
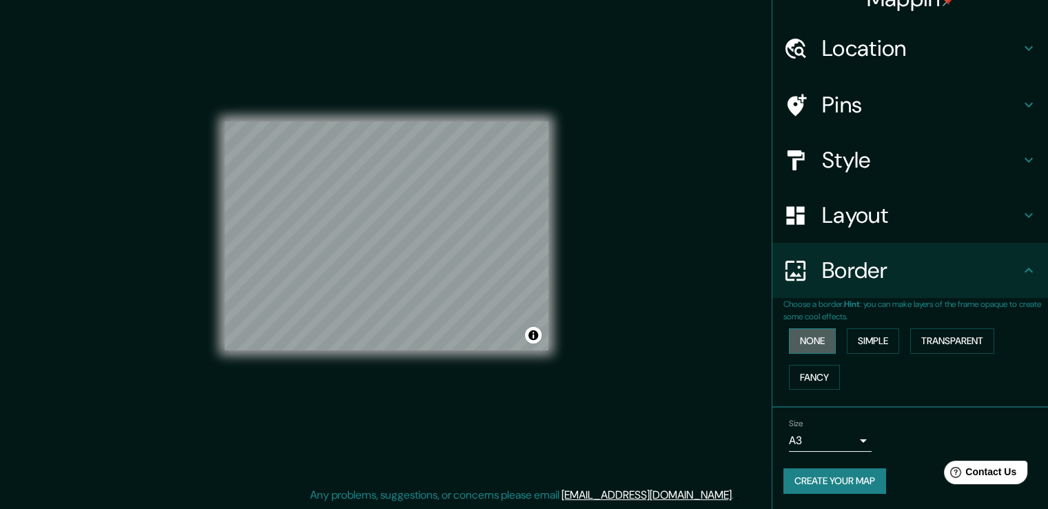
click at [805, 332] on button "None" at bounding box center [812, 341] width 47 height 26
click at [853, 337] on button "Simple" at bounding box center [873, 341] width 52 height 26
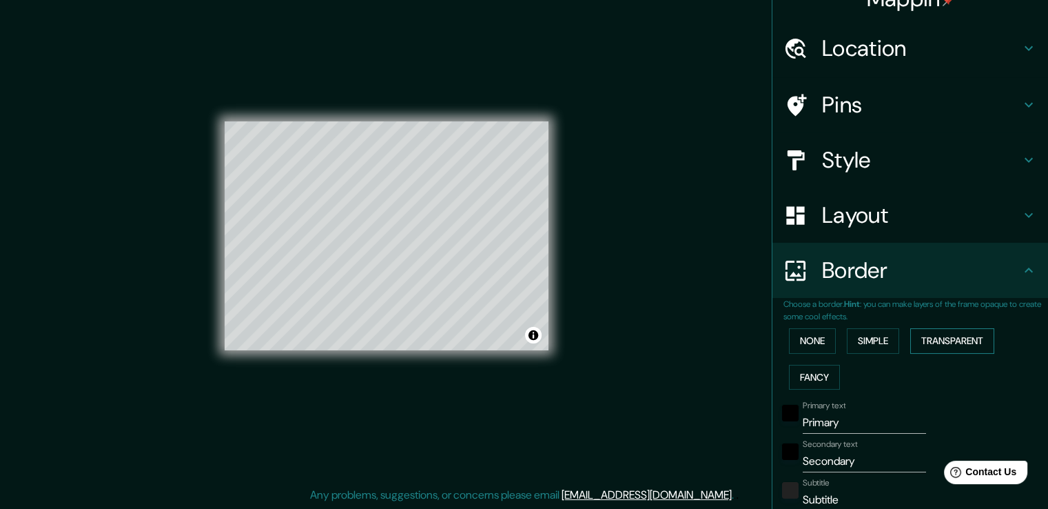
click at [948, 340] on button "Transparent" at bounding box center [952, 341] width 84 height 26
click at [797, 378] on button "Fancy" at bounding box center [814, 378] width 51 height 26
click at [804, 343] on button "None" at bounding box center [812, 341] width 47 height 26
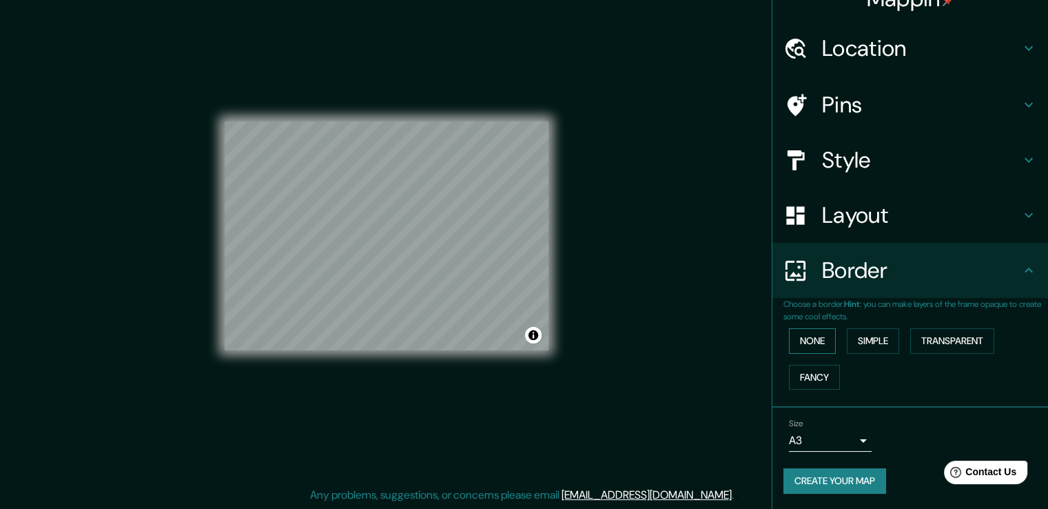
click at [804, 343] on button "None" at bounding box center [812, 341] width 47 height 26
click at [879, 108] on h4 "Pins" at bounding box center [921, 105] width 198 height 28
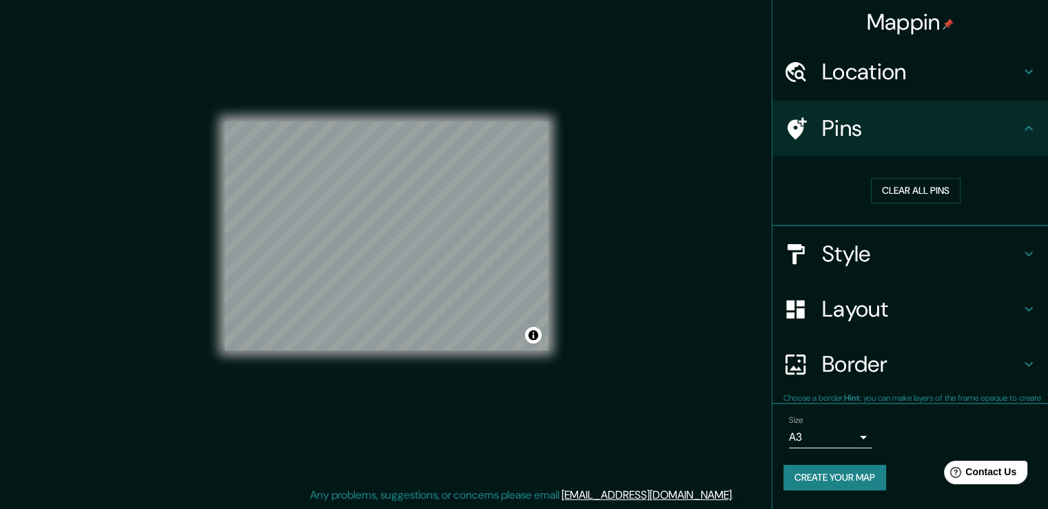
scroll to position [0, 0]
click at [932, 191] on button "Clear all pins" at bounding box center [916, 191] width 90 height 26
click at [924, 183] on button "Clear all pins" at bounding box center [916, 191] width 90 height 26
click at [722, 247] on div "Mappin Location [GEOGRAPHIC_DATA], [GEOGRAPHIC_DATA], [GEOGRAPHIC_DATA] Bosque …" at bounding box center [524, 247] width 1048 height 524
click at [482, 271] on div at bounding box center [483, 269] width 11 height 11
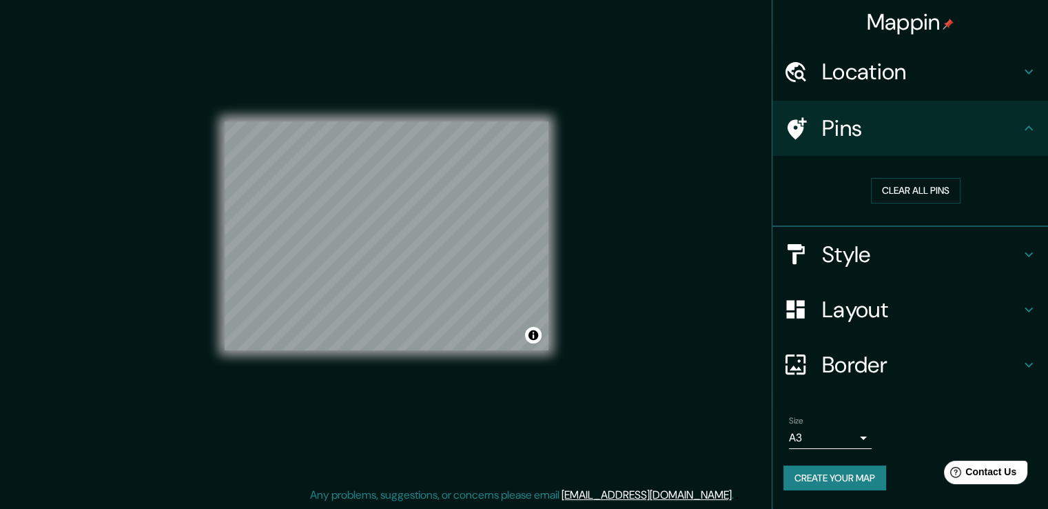
click at [851, 475] on button "Create your map" at bounding box center [835, 478] width 103 height 26
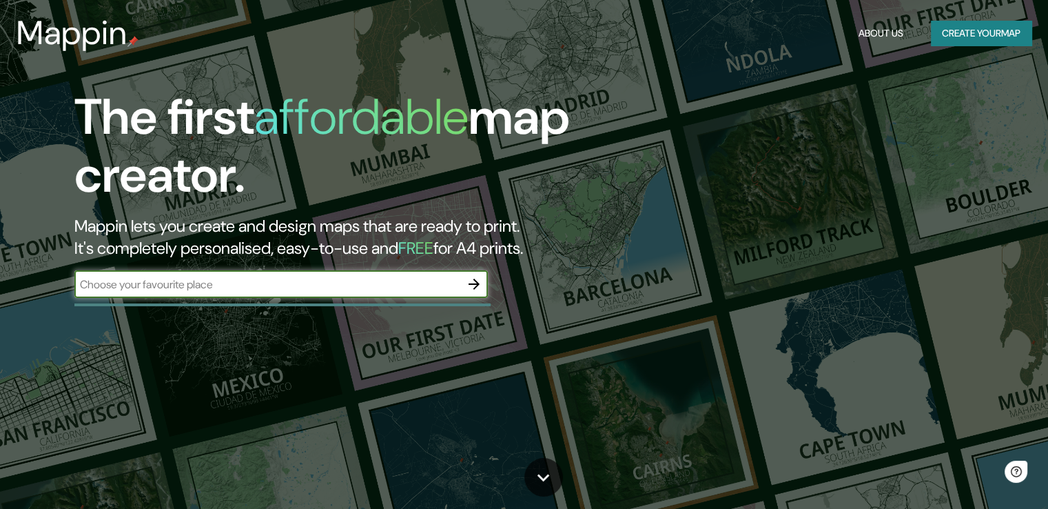
click at [431, 278] on input "text" at bounding box center [267, 284] width 386 height 16
type input "[GEOGRAPHIC_DATA]"
click at [469, 278] on icon "button" at bounding box center [474, 284] width 17 height 17
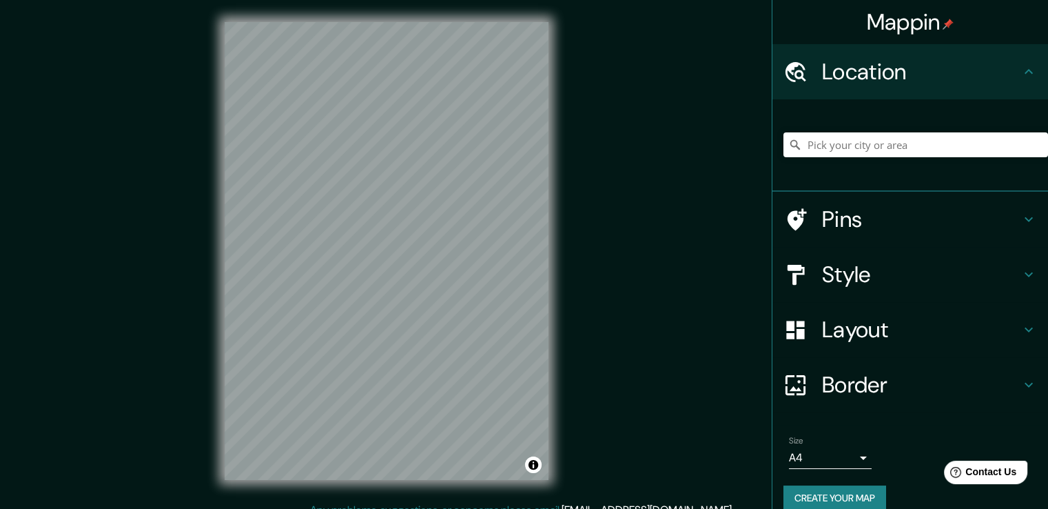
click at [943, 265] on h4 "Style" at bounding box center [921, 275] width 198 height 28
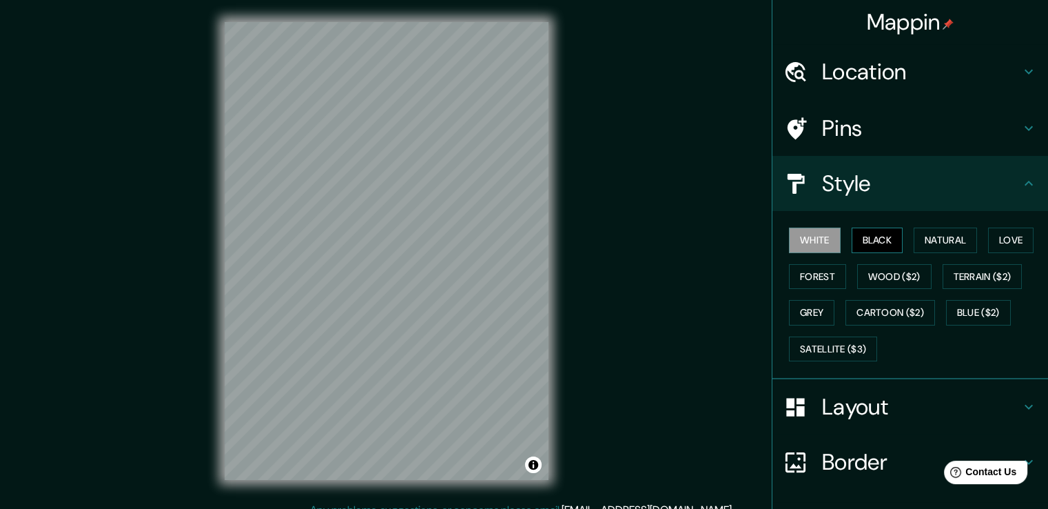
click at [857, 232] on button "Black" at bounding box center [878, 240] width 52 height 26
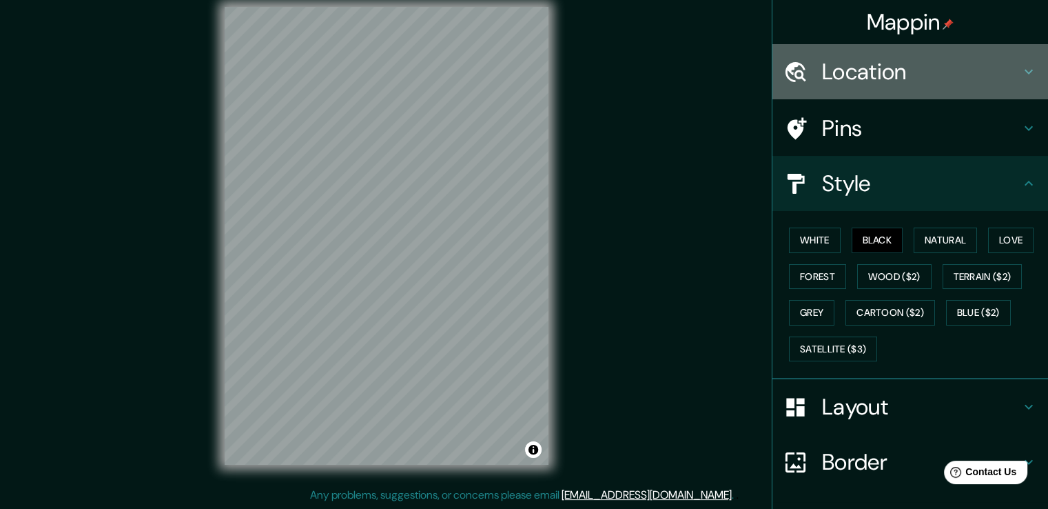
click at [849, 58] on h4 "Location" at bounding box center [921, 72] width 198 height 28
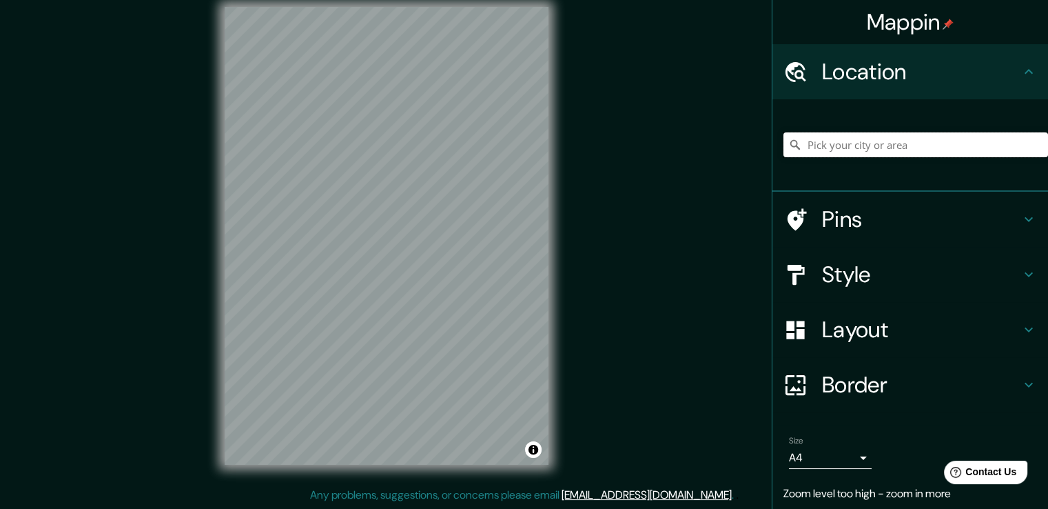
click at [884, 141] on input "Pick your city or area" at bounding box center [916, 144] width 265 height 25
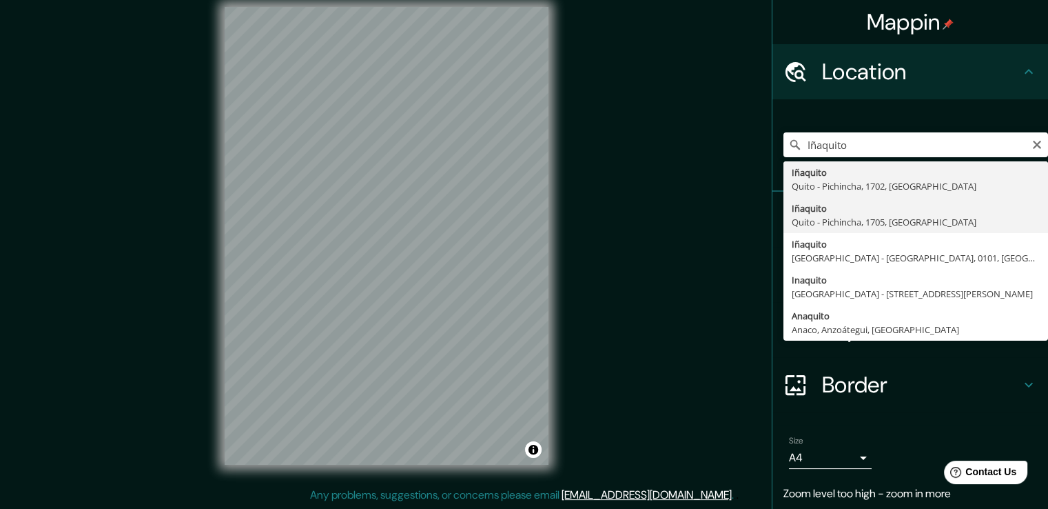
type input "Iñaquito, Quito - Pichincha, 1705, Ecuador"
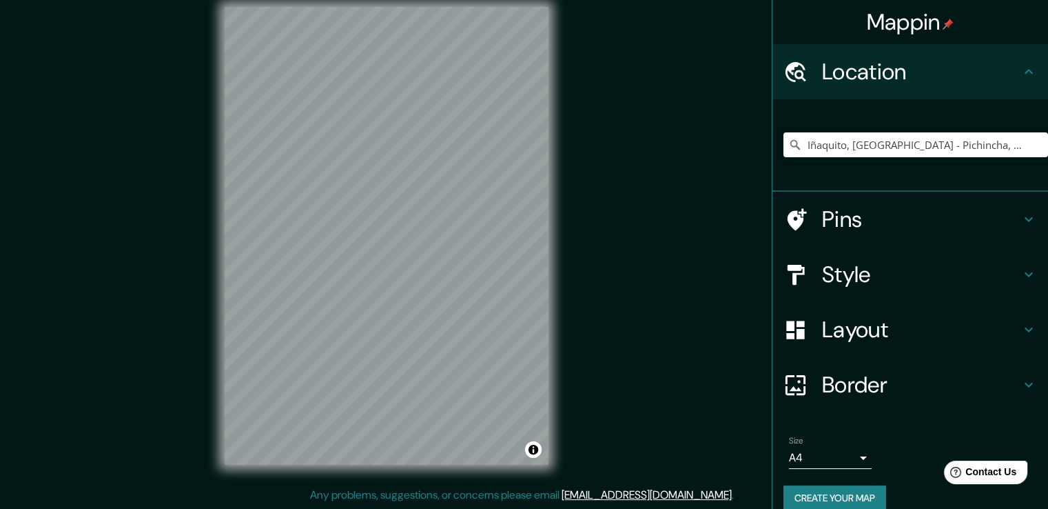
click at [868, 318] on h4 "Layout" at bounding box center [921, 330] width 198 height 28
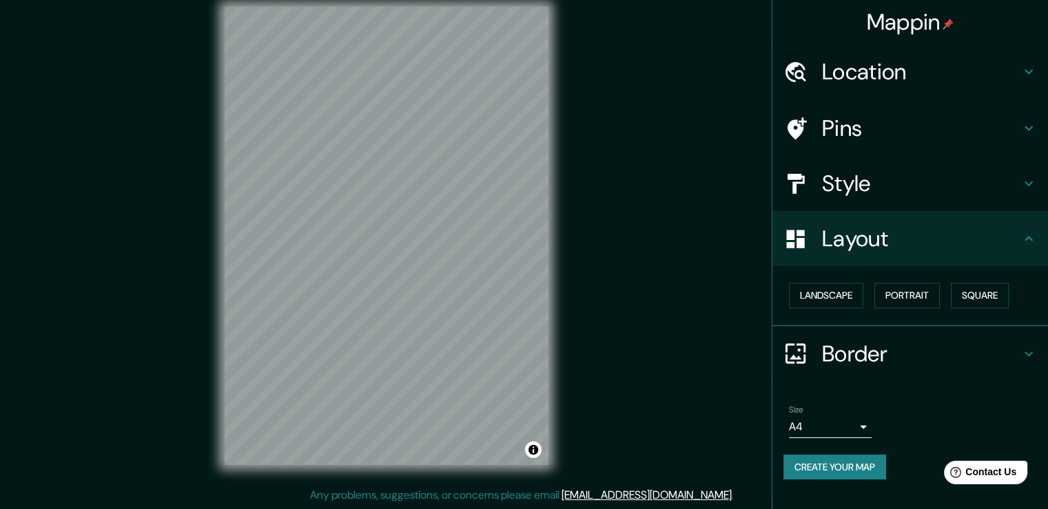
click at [869, 181] on h4 "Style" at bounding box center [921, 184] width 198 height 28
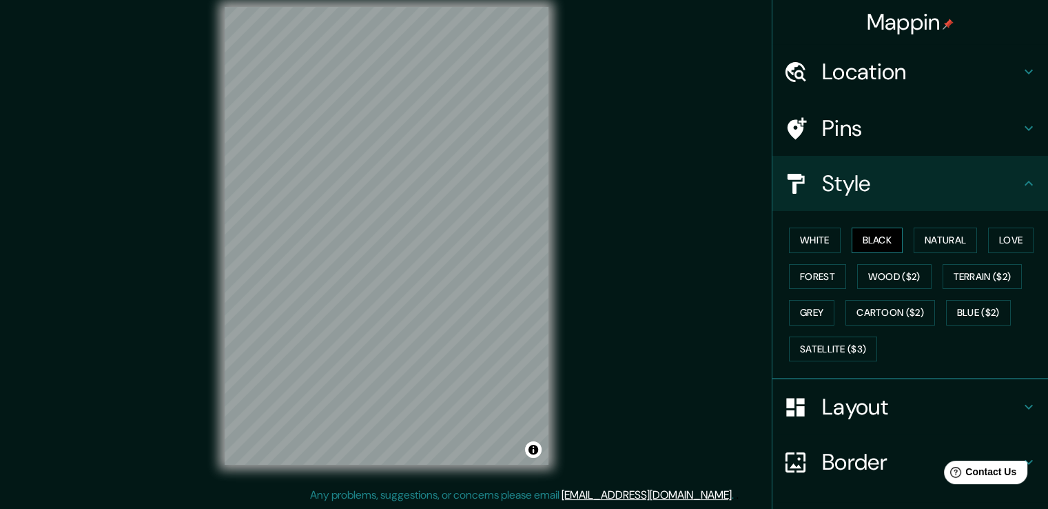
click at [866, 241] on button "Black" at bounding box center [878, 240] width 52 height 26
click at [874, 448] on h4 "Border" at bounding box center [921, 462] width 198 height 28
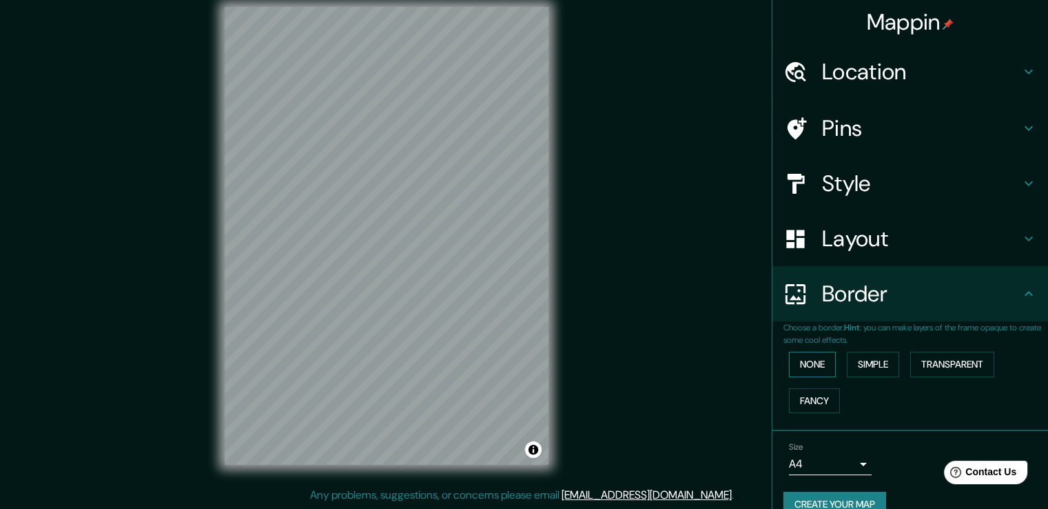
click at [805, 358] on button "None" at bounding box center [812, 365] width 47 height 26
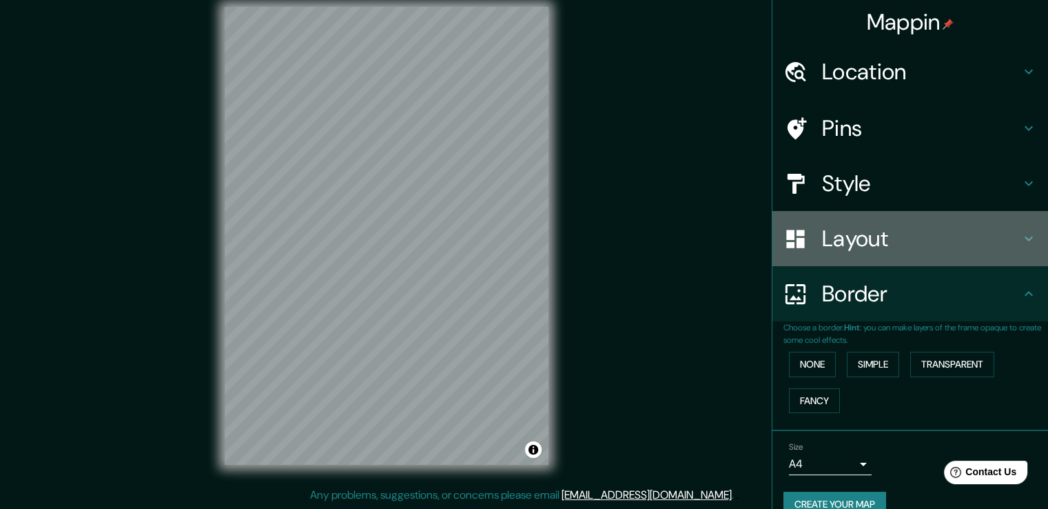
click at [838, 232] on h4 "Layout" at bounding box center [921, 239] width 198 height 28
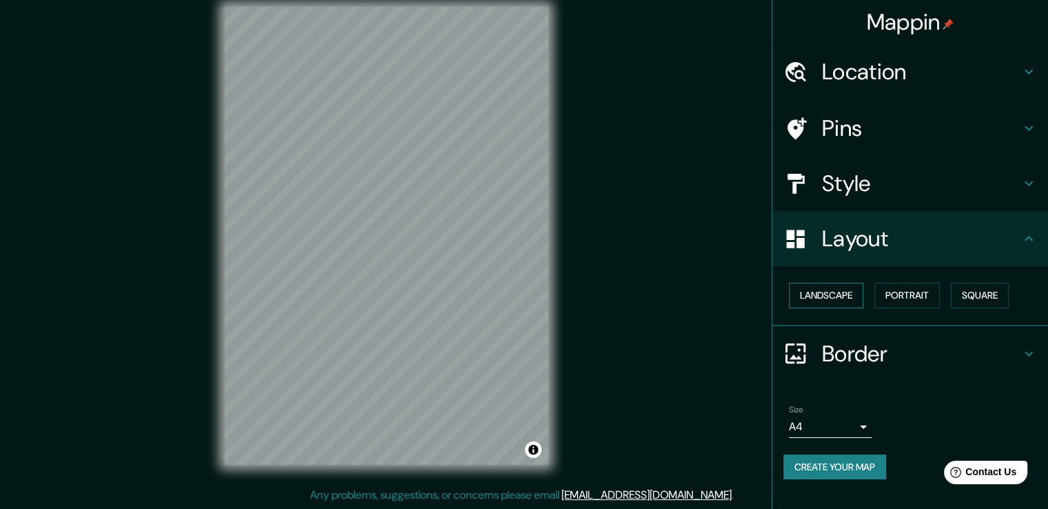
click at [833, 289] on button "Landscape" at bounding box center [826, 296] width 74 height 26
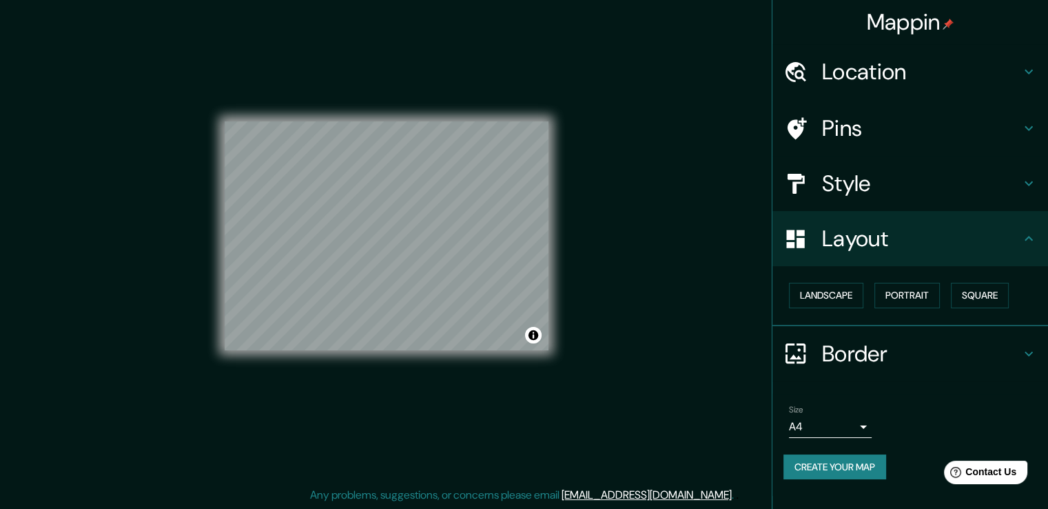
click at [829, 422] on body "Mappin Location Iñaquito, Quito - Pichincha, 1705, Ecuador Pins Style Layout La…" at bounding box center [524, 239] width 1048 height 509
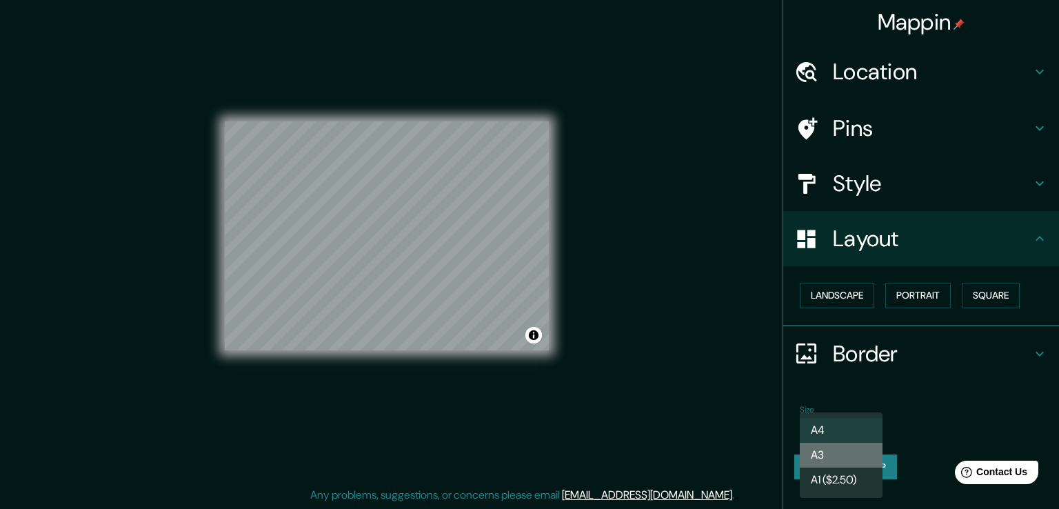
click at [849, 459] on li "A3" at bounding box center [841, 454] width 83 height 25
type input "a4"
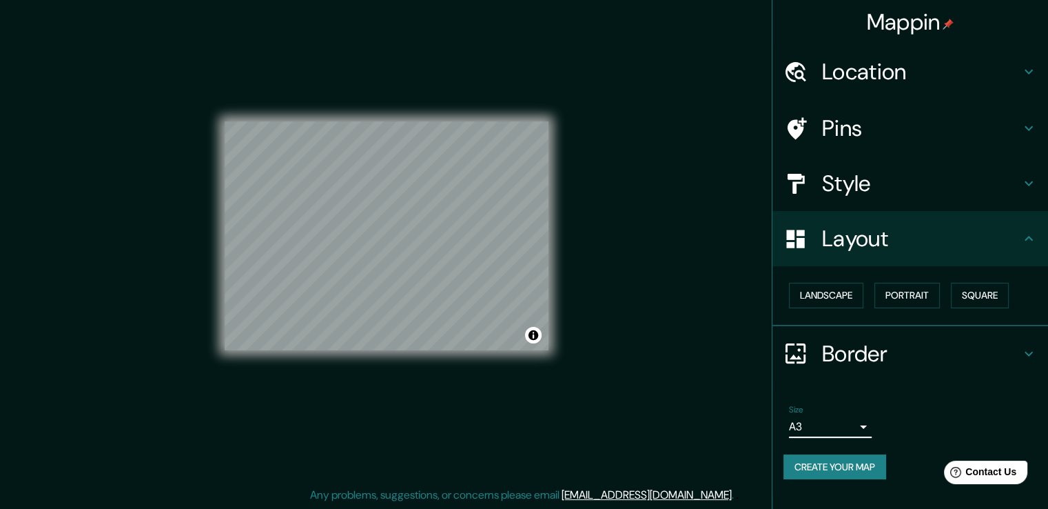
click at [659, 329] on div "Mappin Location Iñaquito, Quito - Pichincha, 1705, Ecuador Pins Style Layout La…" at bounding box center [524, 247] width 1048 height 524
click at [620, 282] on div "Mappin Location Iñaquito, Quito - Pichincha, 1705, Ecuador Pins Style Layout La…" at bounding box center [524, 247] width 1048 height 524
click at [566, 268] on div "© Mapbox © OpenStreetMap Improve this map" at bounding box center [387, 236] width 368 height 502
click at [588, 297] on div "Mappin Location Iñaquito, Quito - Pichincha, 1705, Ecuador Pins Style Layout La…" at bounding box center [524, 247] width 1048 height 524
click at [784, 300] on div "Mappin Location Iñaquito, Quito - Pichincha, 1705, Ecuador Pins Style Layout La…" at bounding box center [524, 247] width 1048 height 524
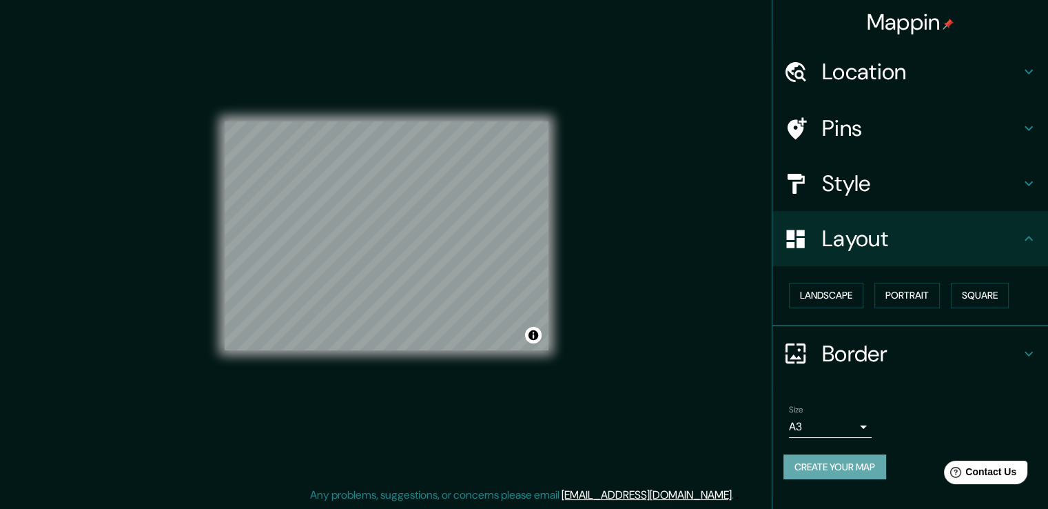
click at [857, 467] on button "Create your map" at bounding box center [835, 467] width 103 height 26
drag, startPoint x: 859, startPoint y: 461, endPoint x: 847, endPoint y: 461, distance: 12.4
click at [856, 461] on button "Create your map" at bounding box center [835, 467] width 103 height 26
click at [819, 465] on button "Create your map" at bounding box center [835, 467] width 103 height 26
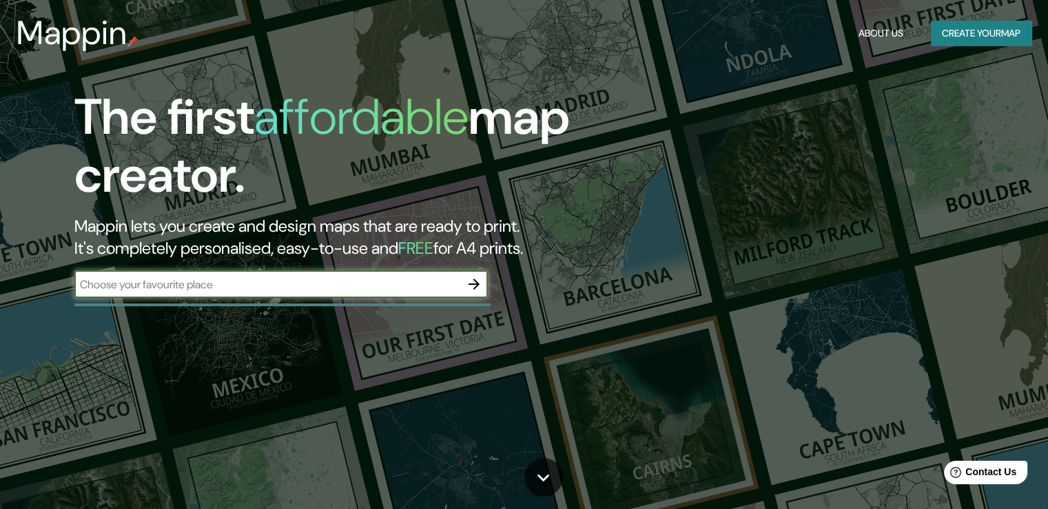
click at [329, 284] on input "text" at bounding box center [267, 284] width 386 height 16
type input "[GEOGRAPHIC_DATA]"
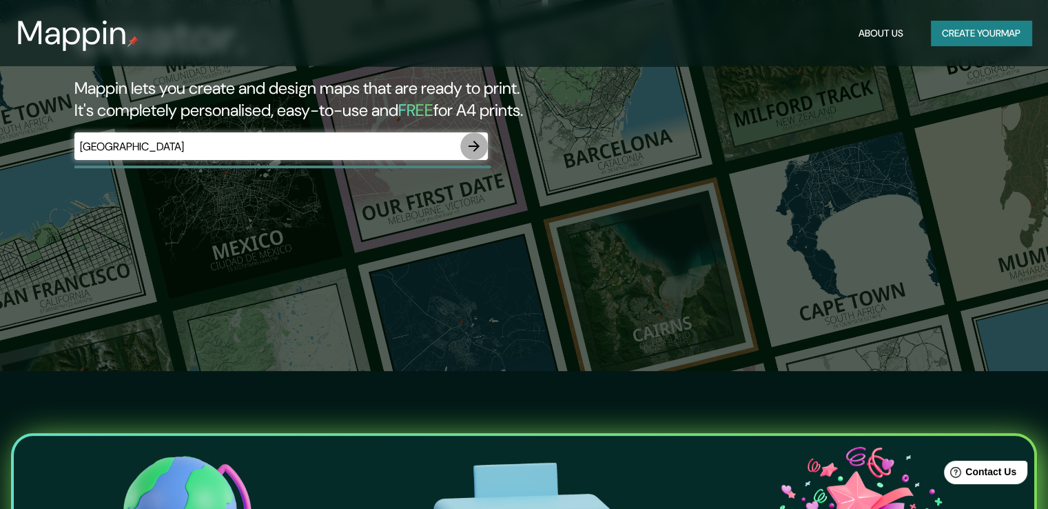
click at [473, 144] on icon "button" at bounding box center [474, 146] width 17 height 17
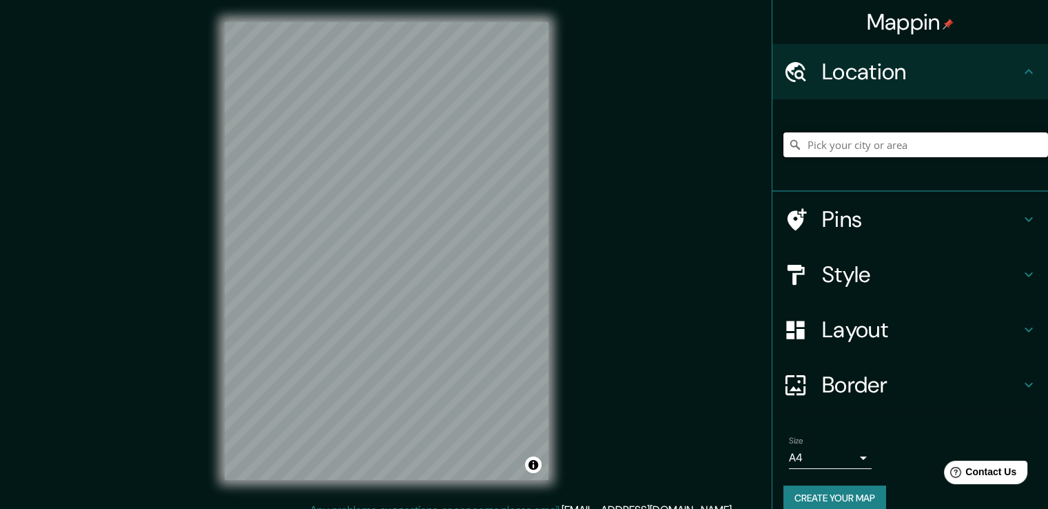
click at [926, 151] on input "Pick your city or area" at bounding box center [916, 144] width 265 height 25
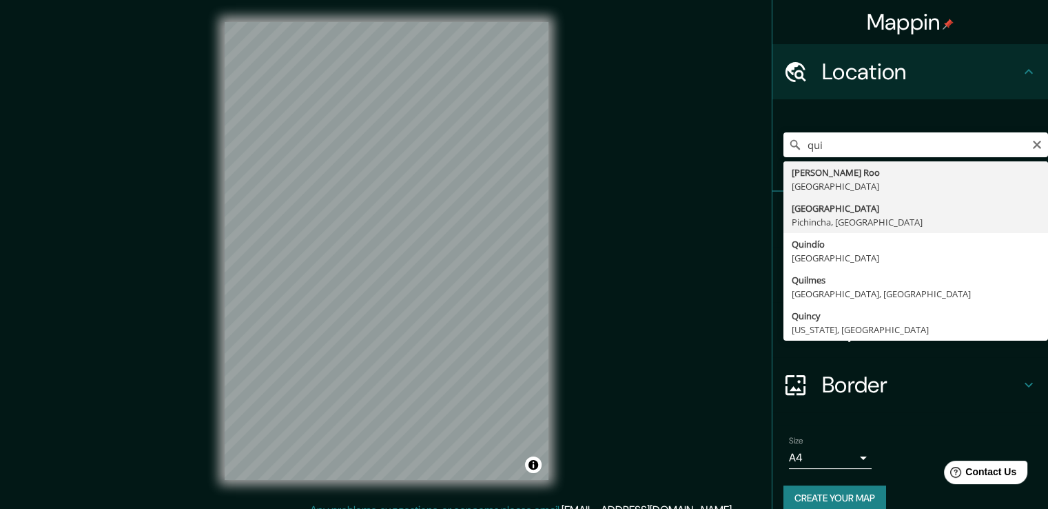
type input "[GEOGRAPHIC_DATA], [GEOGRAPHIC_DATA], [GEOGRAPHIC_DATA]"
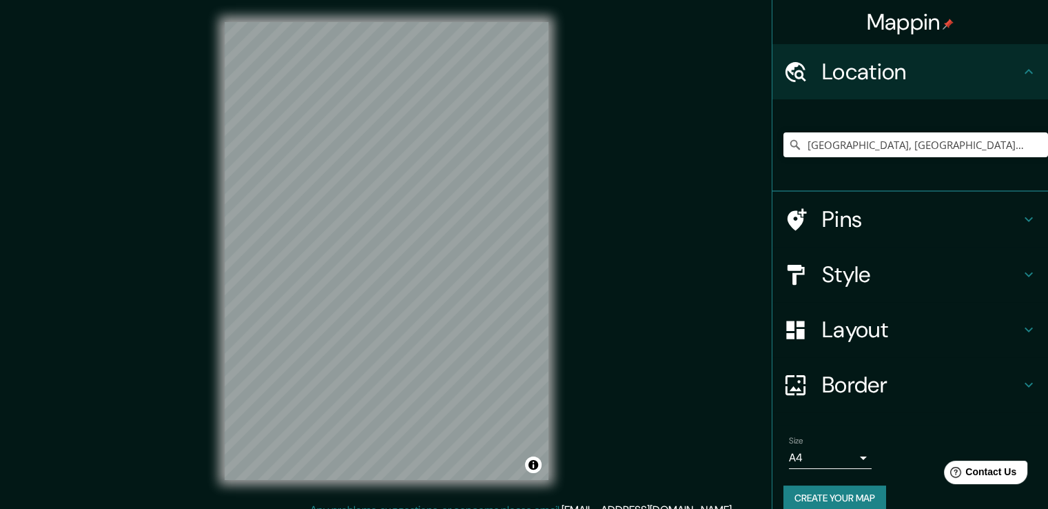
click at [1021, 218] on icon at bounding box center [1029, 219] width 17 height 17
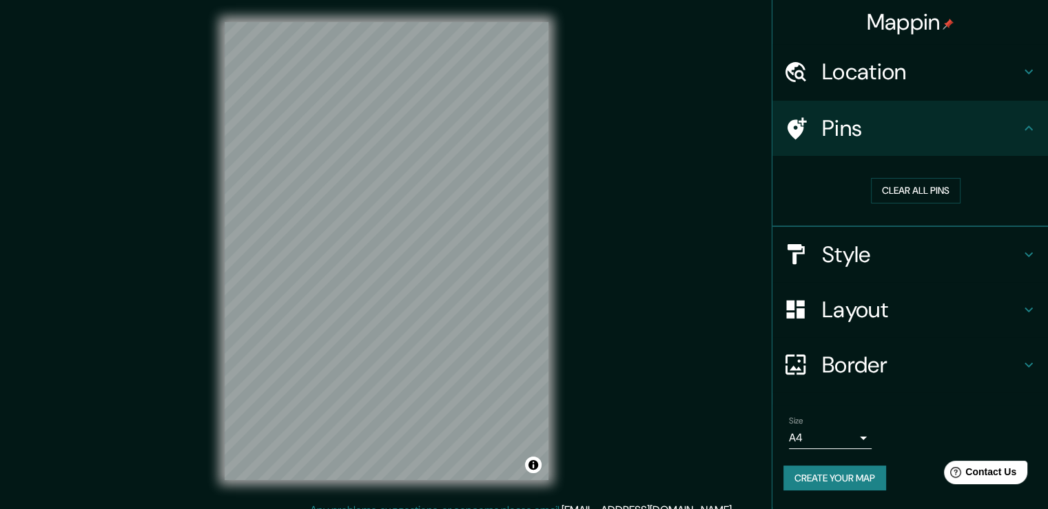
click at [1028, 125] on icon at bounding box center [1029, 127] width 8 height 5
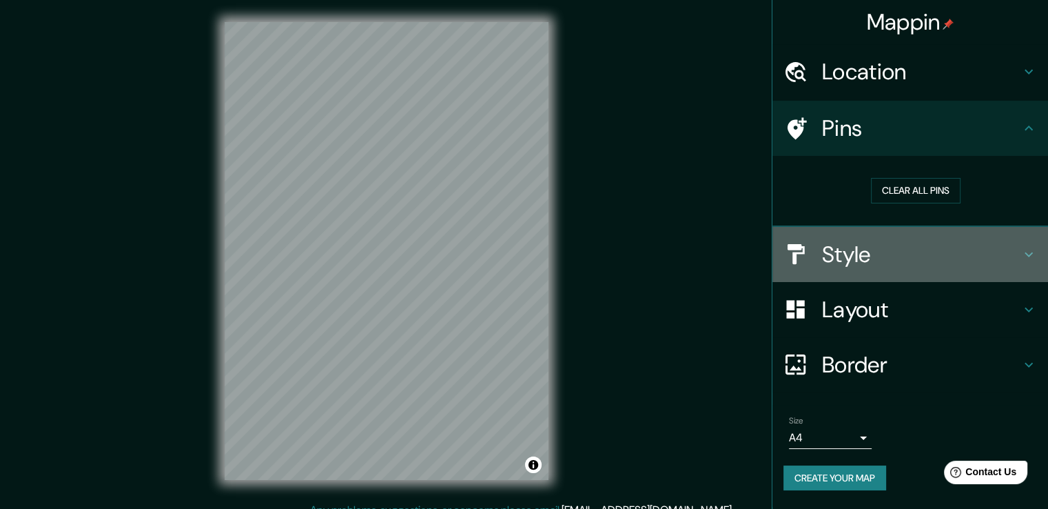
click at [891, 257] on h4 "Style" at bounding box center [921, 255] width 198 height 28
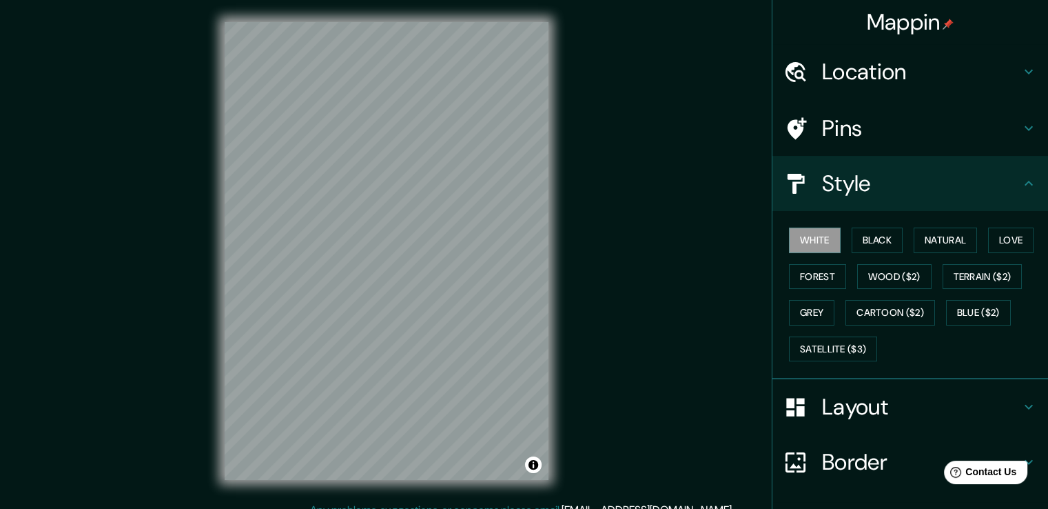
click at [931, 194] on h4 "Style" at bounding box center [921, 184] width 198 height 28
click at [844, 406] on h4 "Layout" at bounding box center [921, 407] width 198 height 28
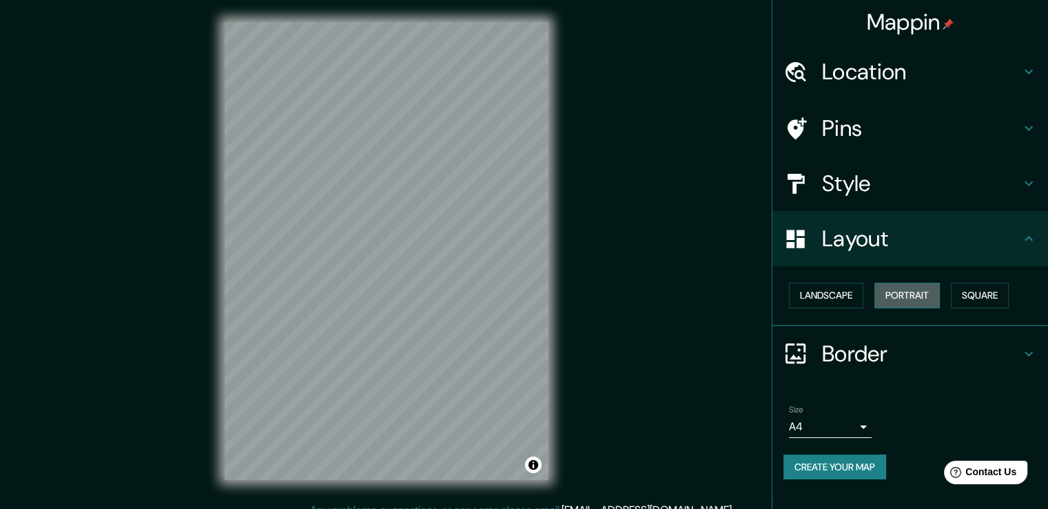
click at [902, 296] on button "Portrait" at bounding box center [907, 296] width 65 height 26
click at [905, 296] on button "Portrait" at bounding box center [907, 296] width 65 height 26
click at [664, 245] on div "Mappin Location [GEOGRAPHIC_DATA], [GEOGRAPHIC_DATA], [GEOGRAPHIC_DATA] Pins St…" at bounding box center [524, 262] width 1048 height 524
click at [897, 130] on h4 "Pins" at bounding box center [921, 128] width 198 height 28
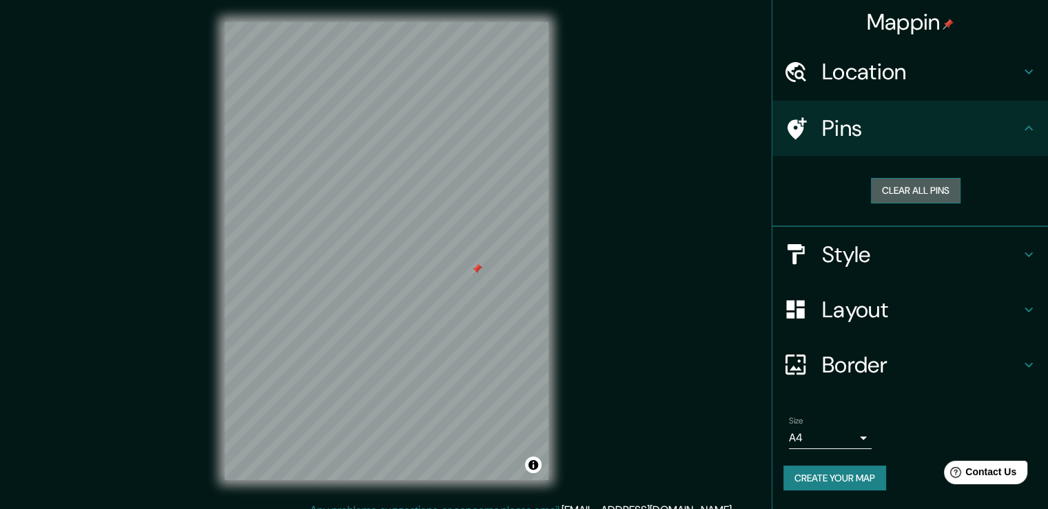
click at [912, 185] on button "Clear all pins" at bounding box center [916, 191] width 90 height 26
click at [875, 312] on h4 "Layout" at bounding box center [921, 310] width 198 height 28
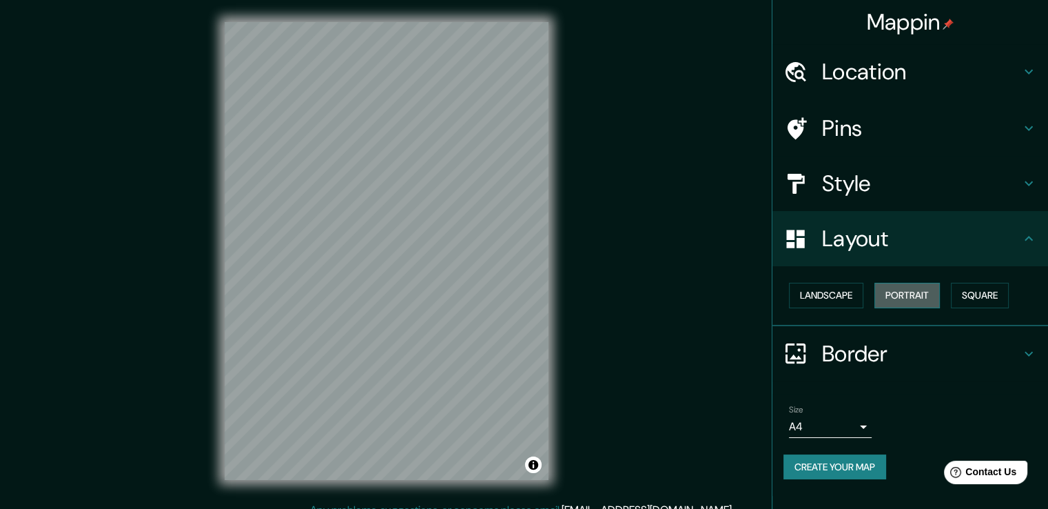
click at [910, 292] on button "Portrait" at bounding box center [907, 296] width 65 height 26
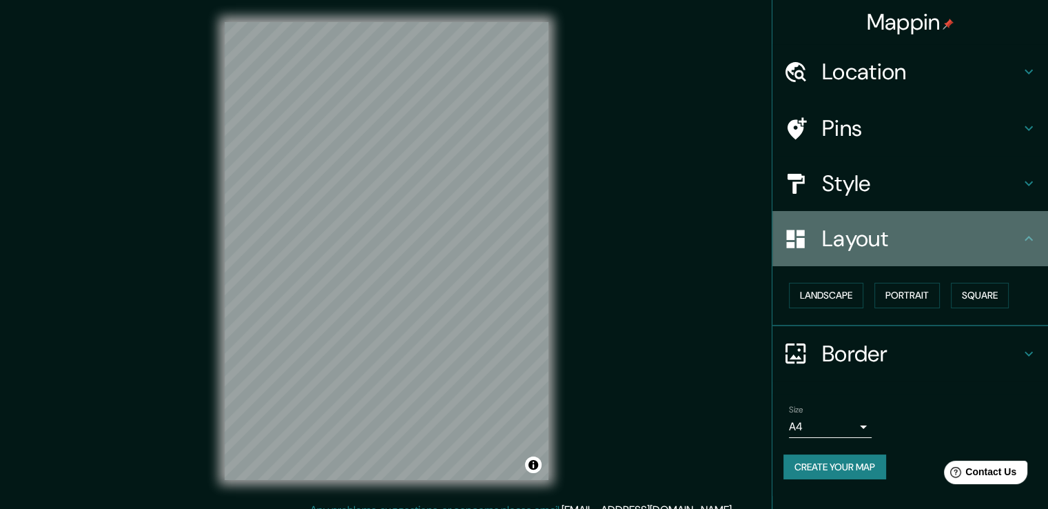
click at [1030, 242] on icon at bounding box center [1029, 238] width 17 height 17
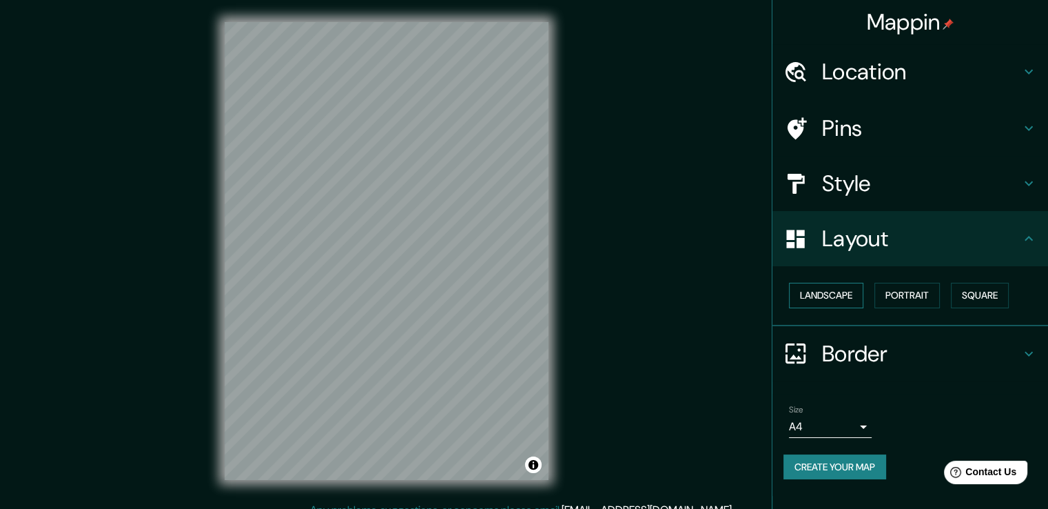
click at [813, 293] on button "Landscape" at bounding box center [826, 296] width 74 height 26
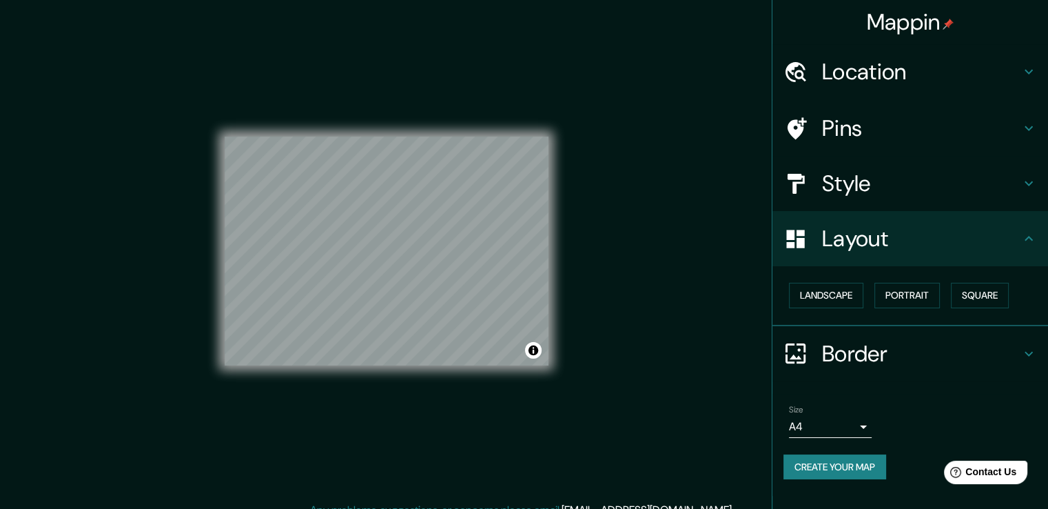
click at [854, 183] on h4 "Style" at bounding box center [921, 184] width 198 height 28
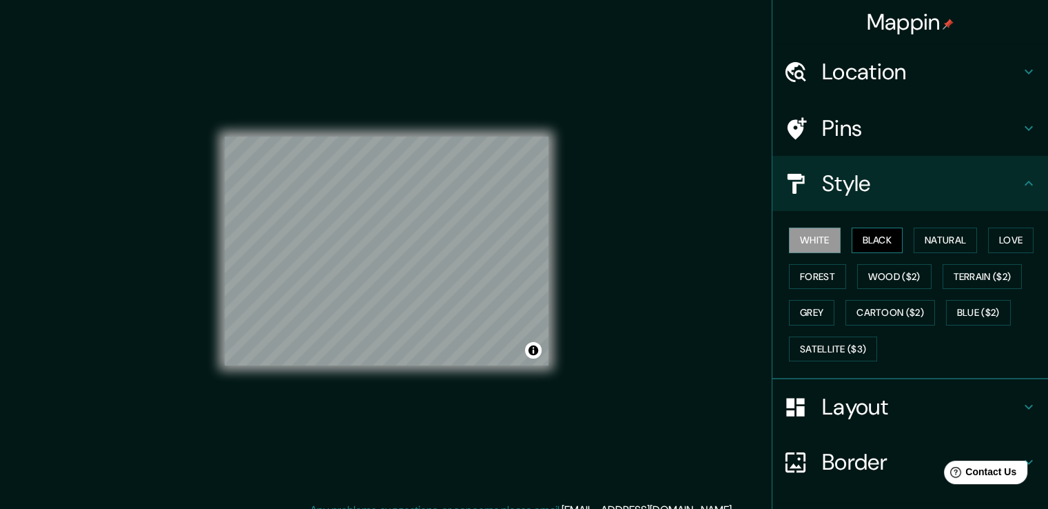
click at [871, 238] on button "Black" at bounding box center [878, 240] width 52 height 26
click at [947, 238] on button "Natural" at bounding box center [945, 240] width 63 height 26
click at [791, 241] on button "White" at bounding box center [815, 240] width 52 height 26
click at [861, 238] on button "Black" at bounding box center [878, 240] width 52 height 26
click at [922, 241] on button "Natural" at bounding box center [945, 240] width 63 height 26
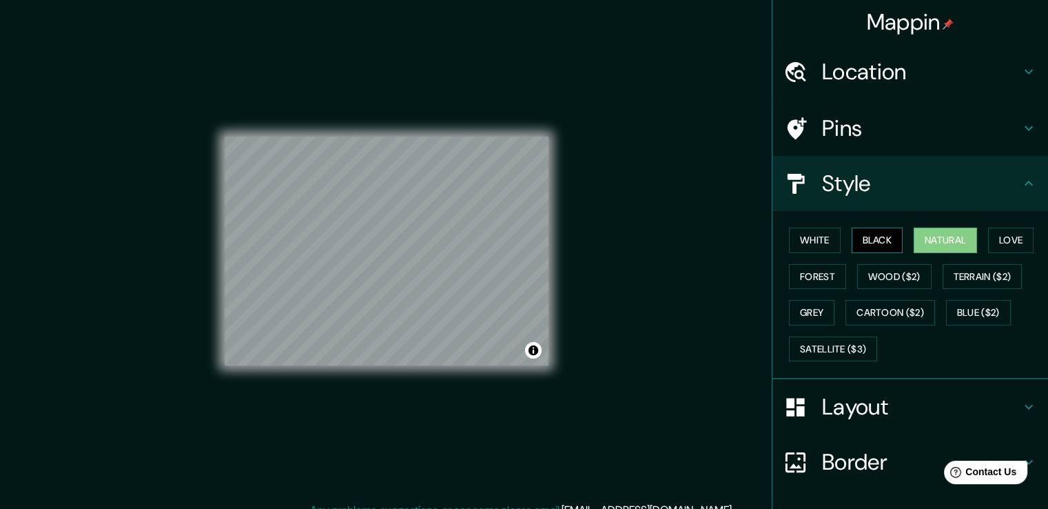
click at [859, 239] on button "Black" at bounding box center [878, 240] width 52 height 26
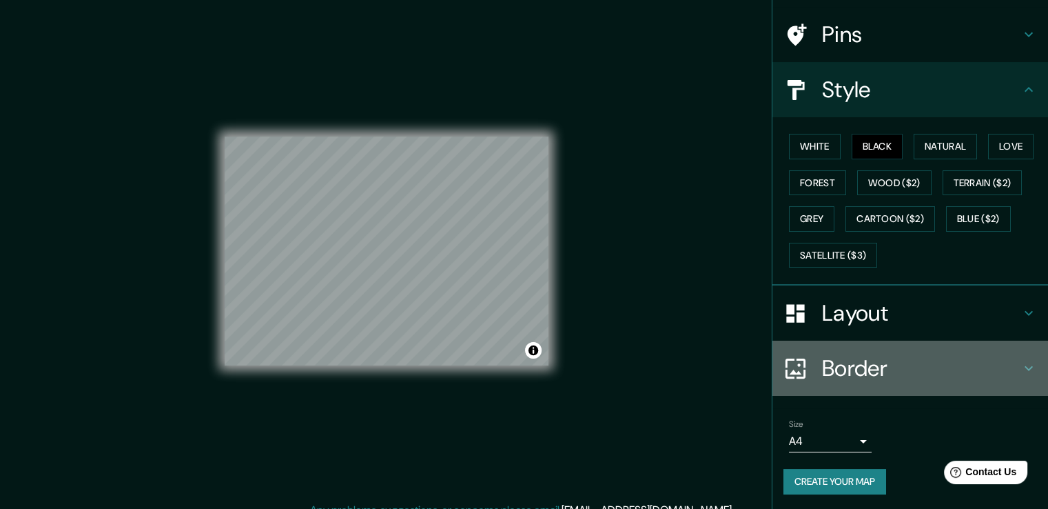
click at [1025, 366] on icon at bounding box center [1029, 368] width 8 height 5
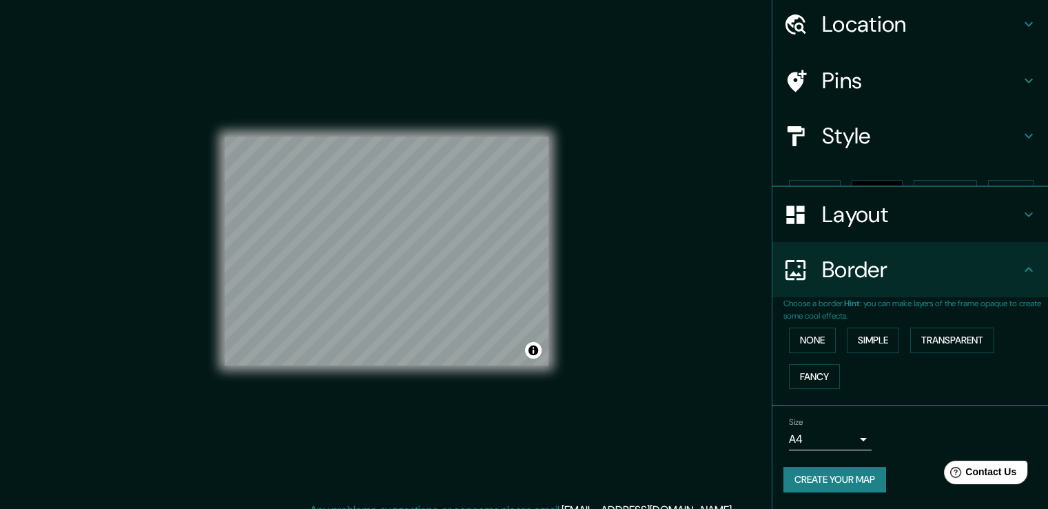
scroll to position [23, 0]
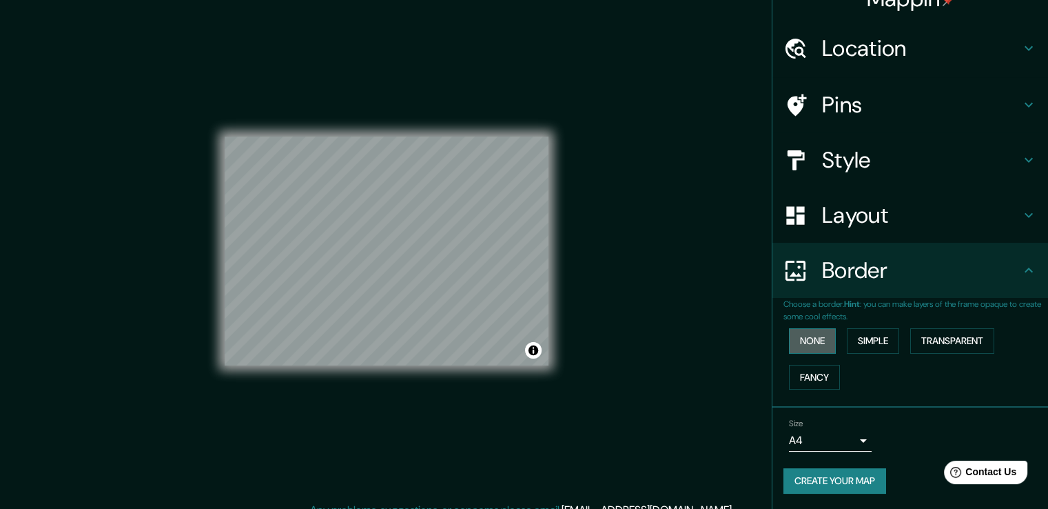
click at [797, 338] on button "None" at bounding box center [812, 341] width 47 height 26
click at [854, 438] on body "Mappin Location Quito, Pichincha, Ecuador Pins Style Layout Border Choose a bor…" at bounding box center [524, 254] width 1048 height 509
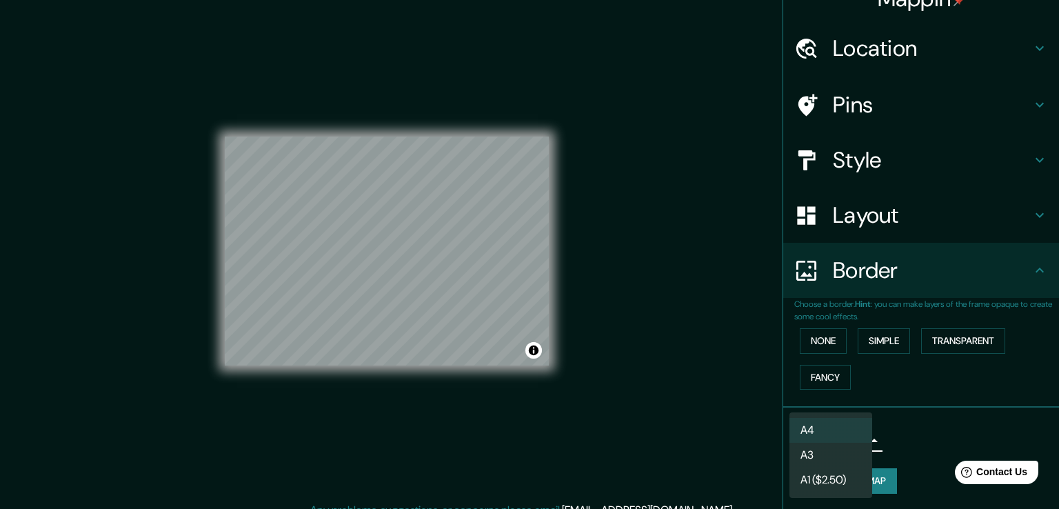
click at [819, 452] on li "A3" at bounding box center [830, 454] width 83 height 25
type input "a4"
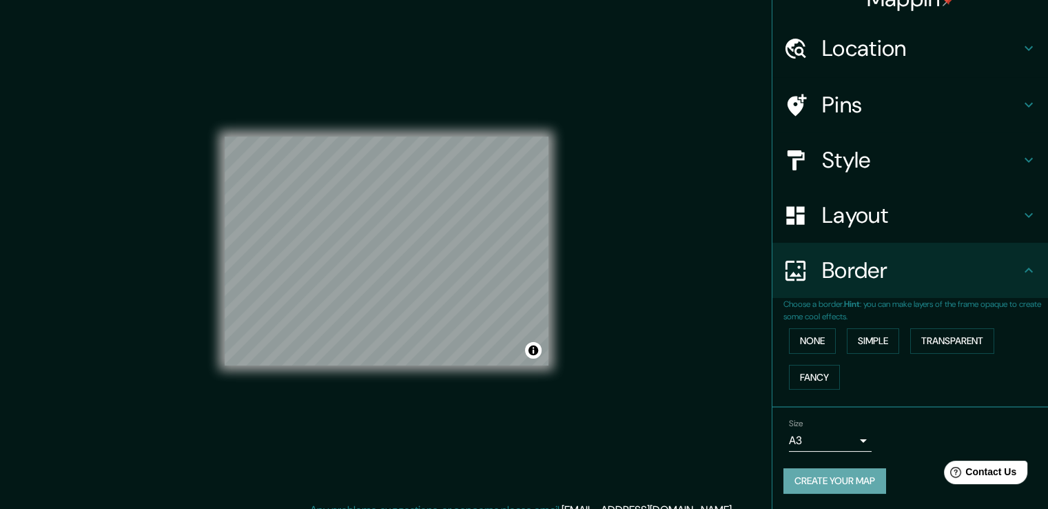
click at [819, 480] on button "Create your map" at bounding box center [835, 481] width 103 height 26
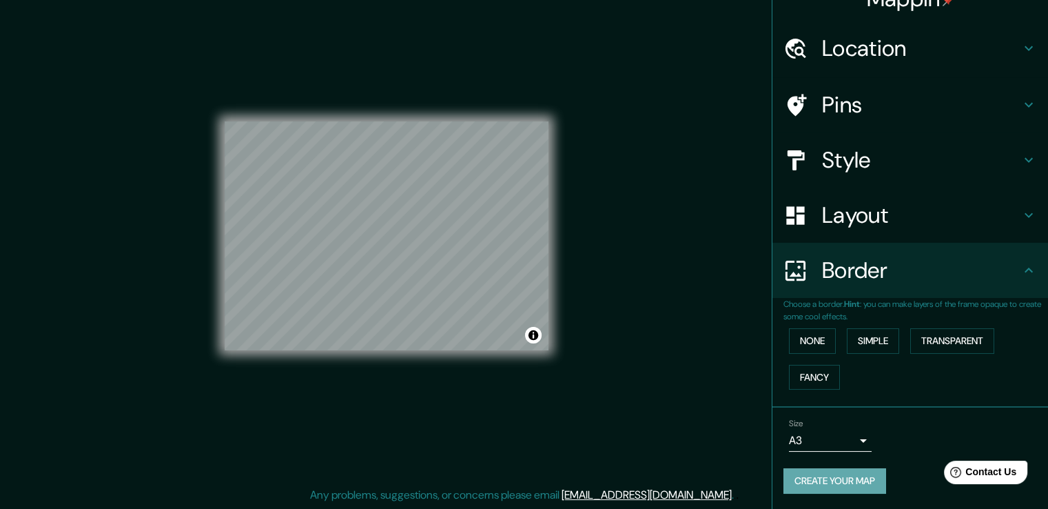
click at [822, 482] on button "Create your map" at bounding box center [835, 481] width 103 height 26
